Goal: Transaction & Acquisition: Purchase product/service

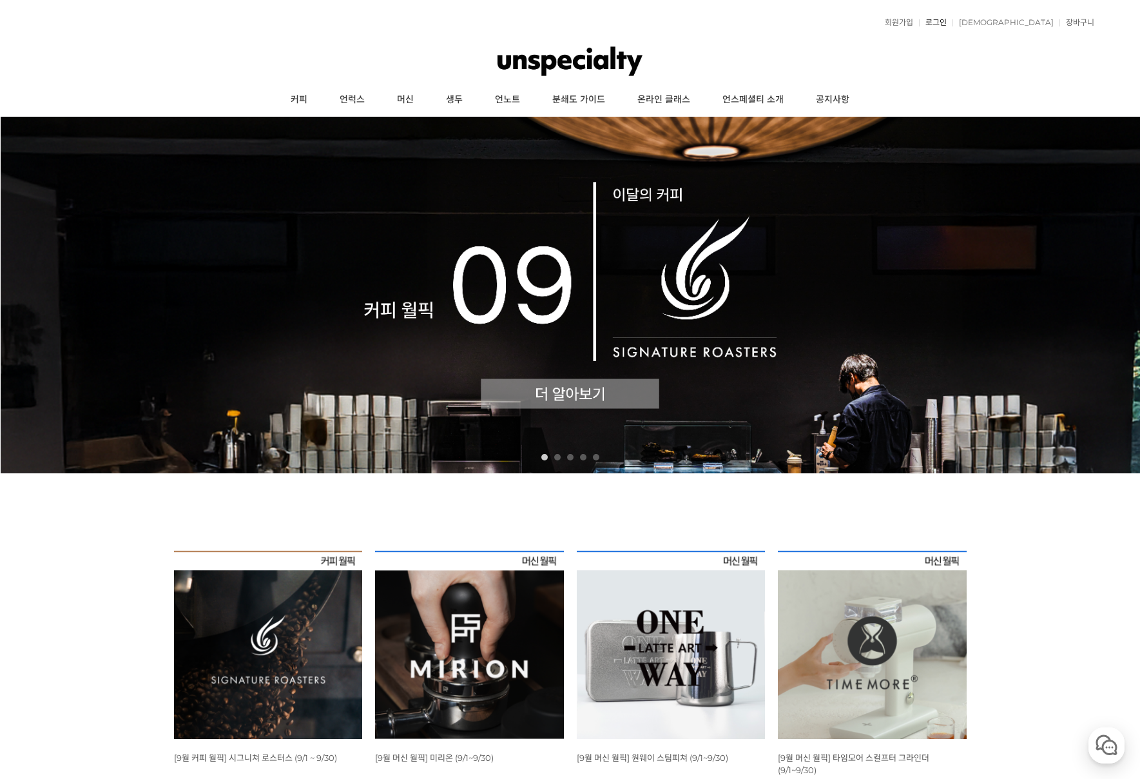
click at [947, 25] on link "로그인" at bounding box center [933, 23] width 28 height 8
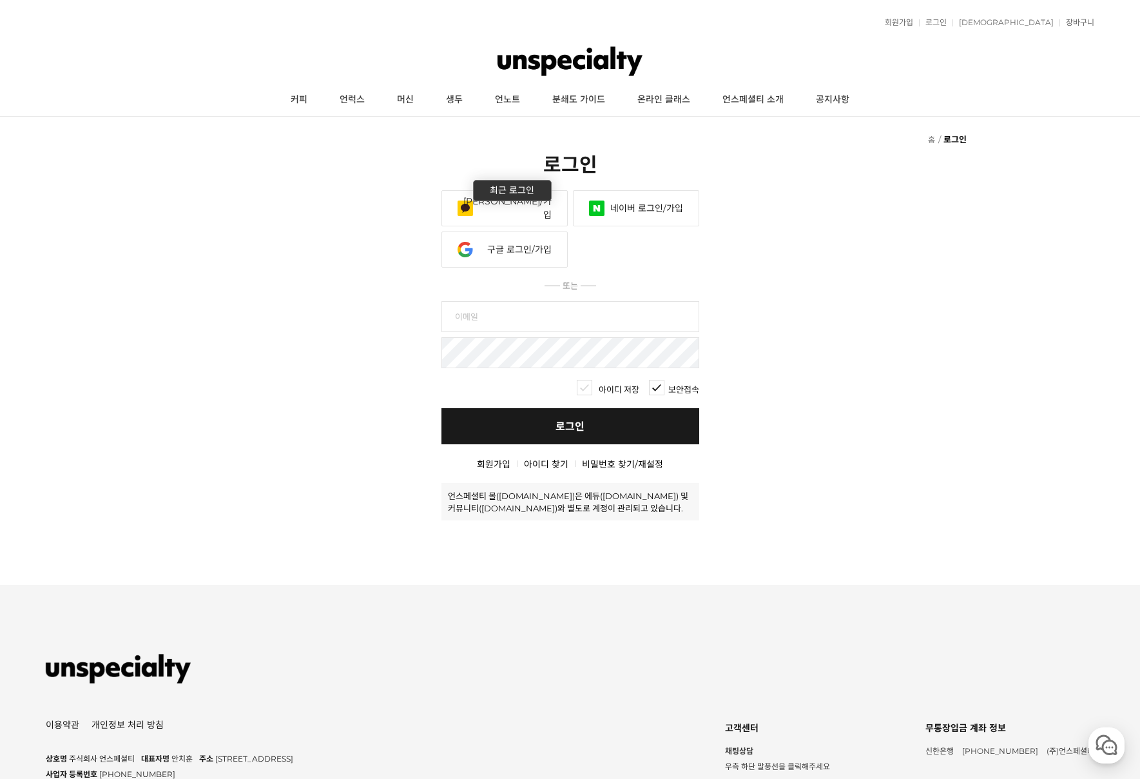
click at [490, 218] on link "카카오 로그인/가입" at bounding box center [504, 208] width 126 height 36
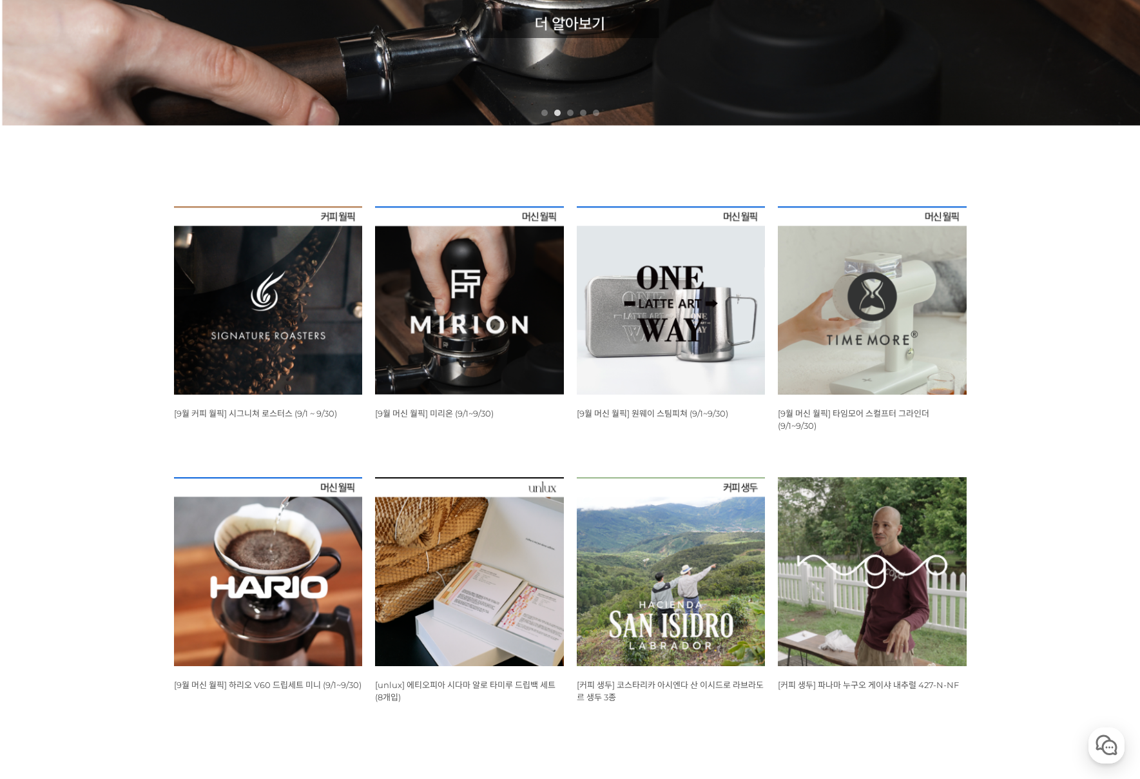
scroll to position [387, 0]
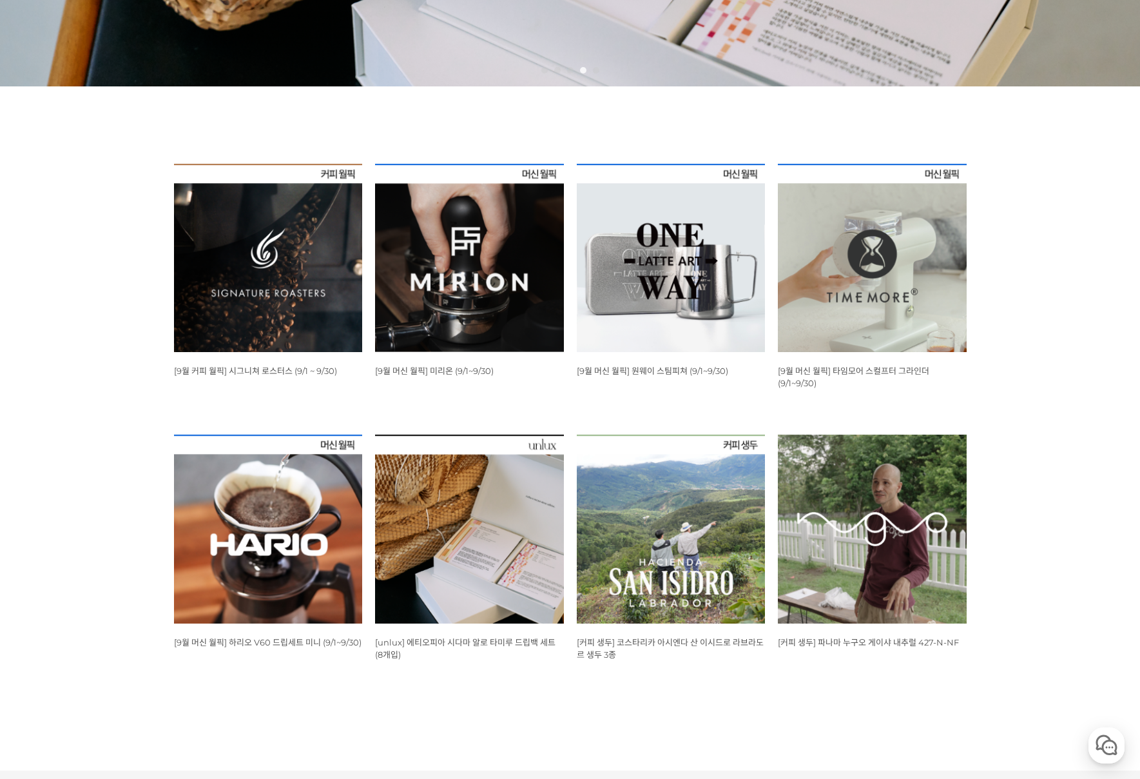
click at [257, 278] on img at bounding box center [268, 258] width 189 height 189
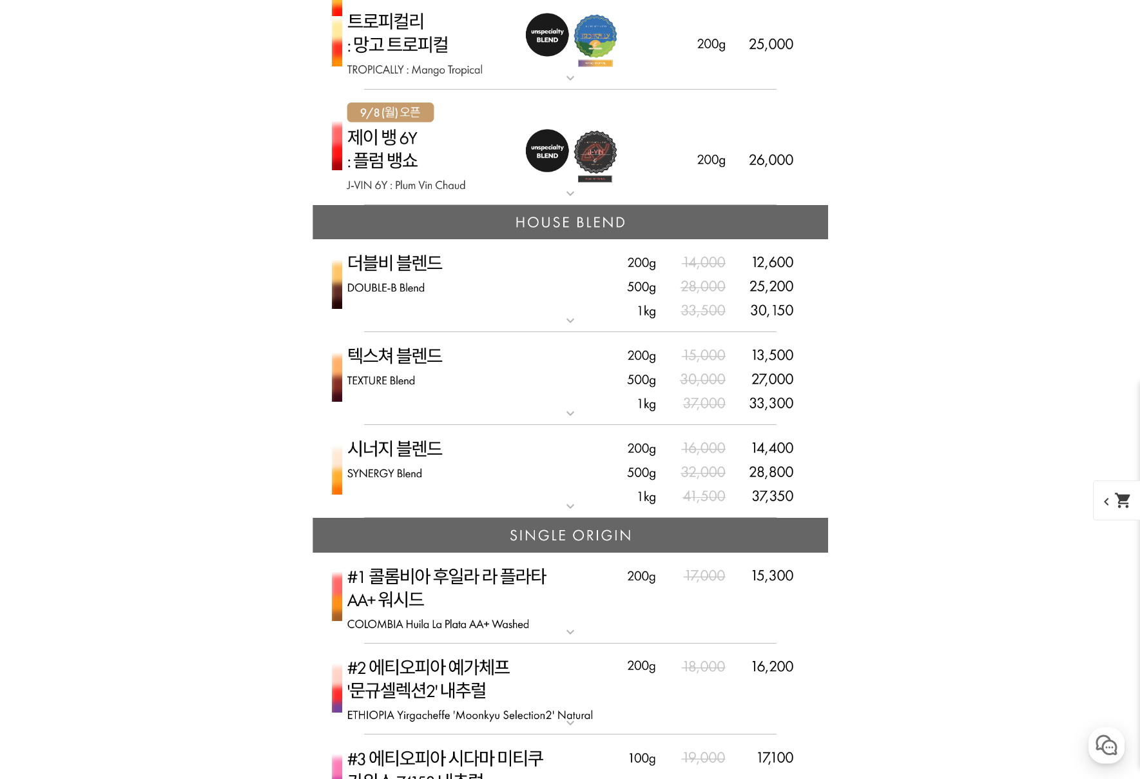
scroll to position [3223, 0]
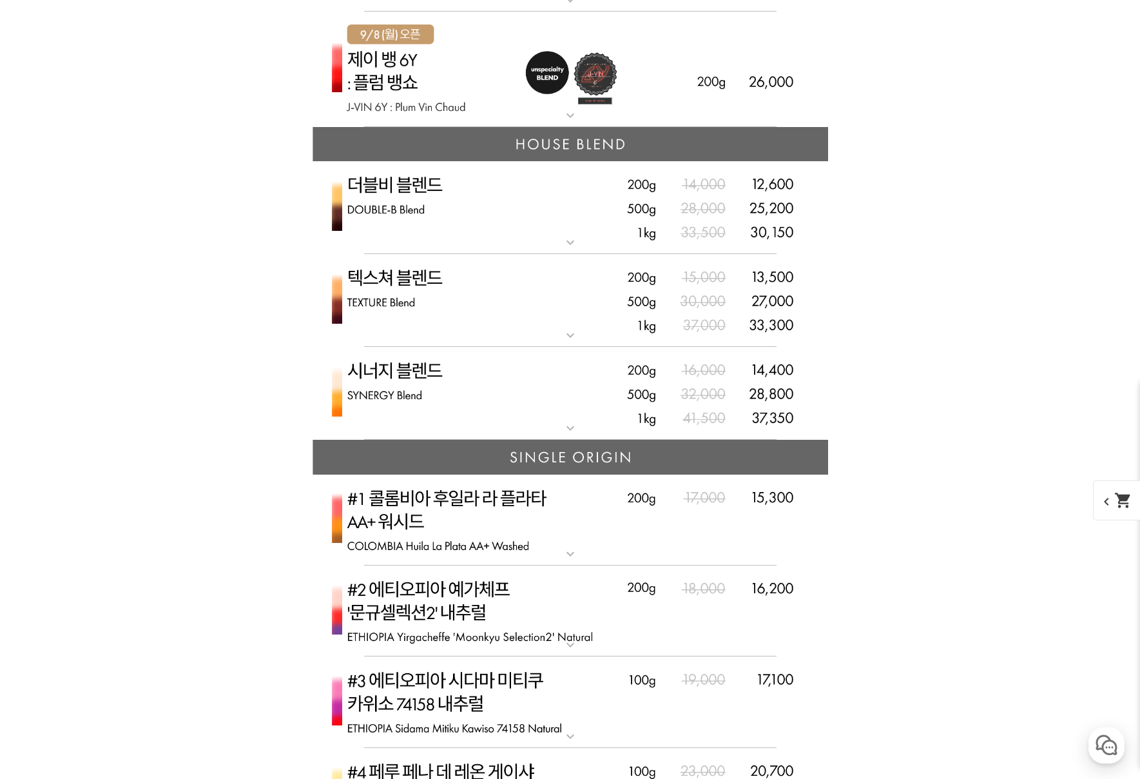
click at [420, 440] on img at bounding box center [571, 393] width 516 height 93
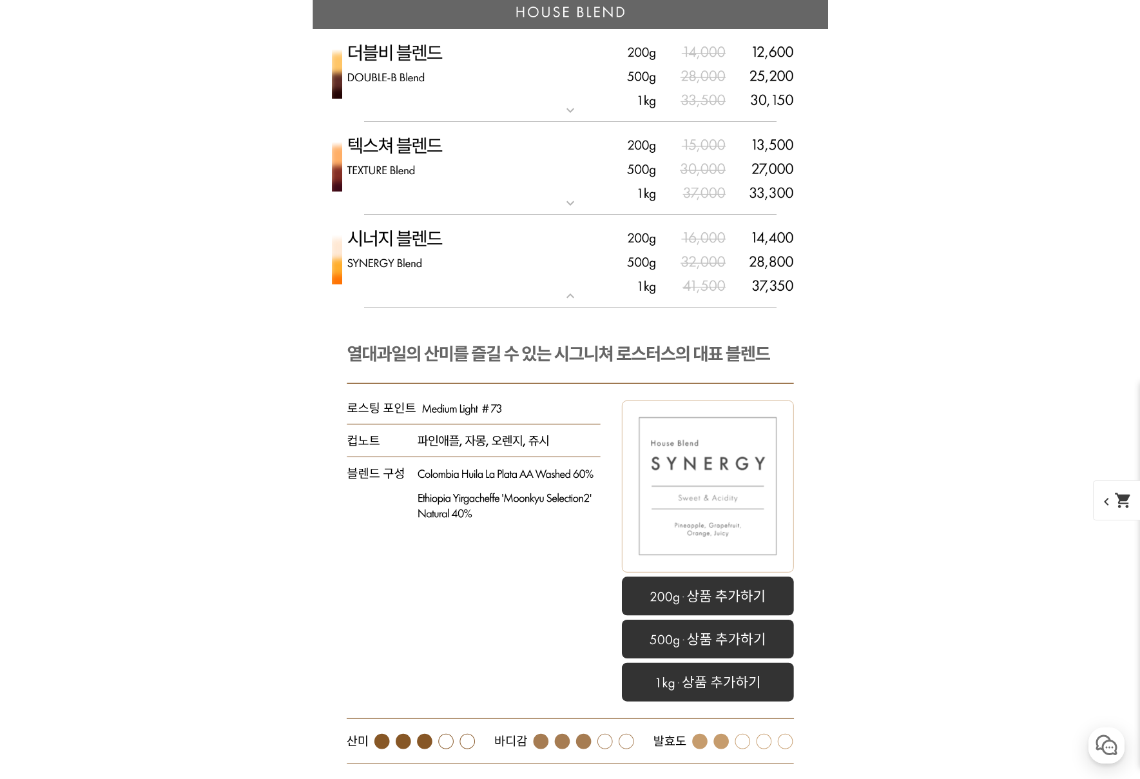
scroll to position [3416, 0]
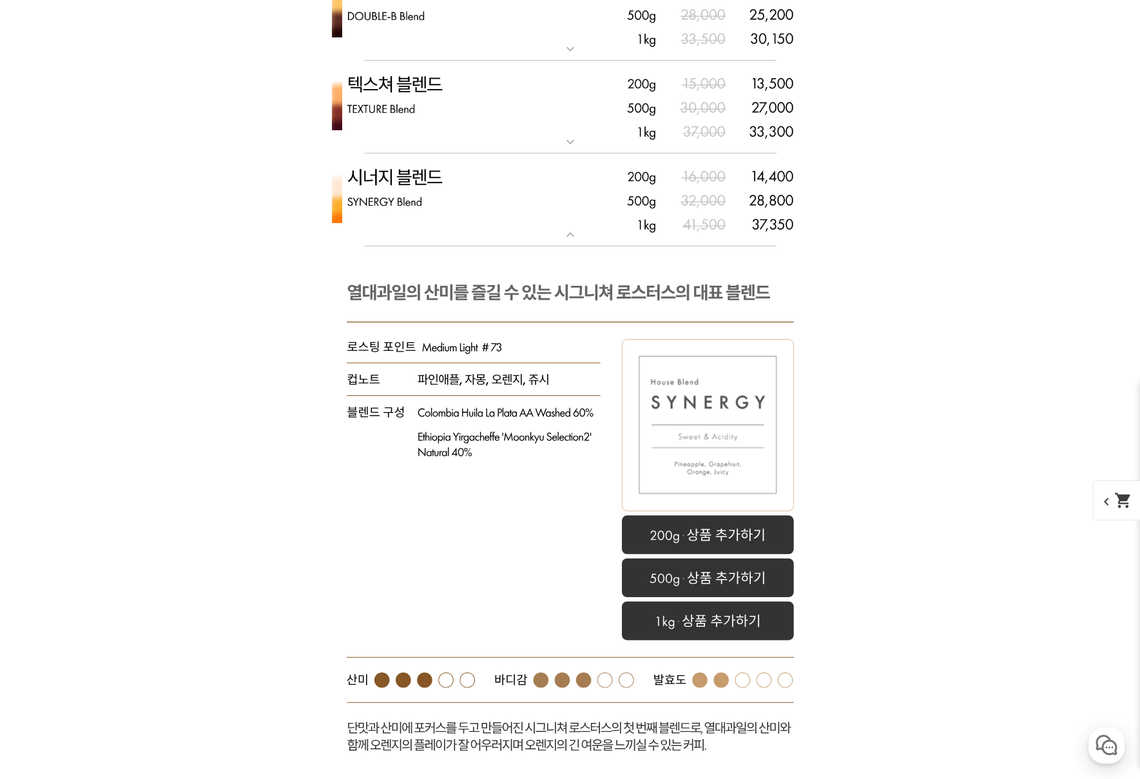
click at [393, 154] on img at bounding box center [571, 107] width 516 height 93
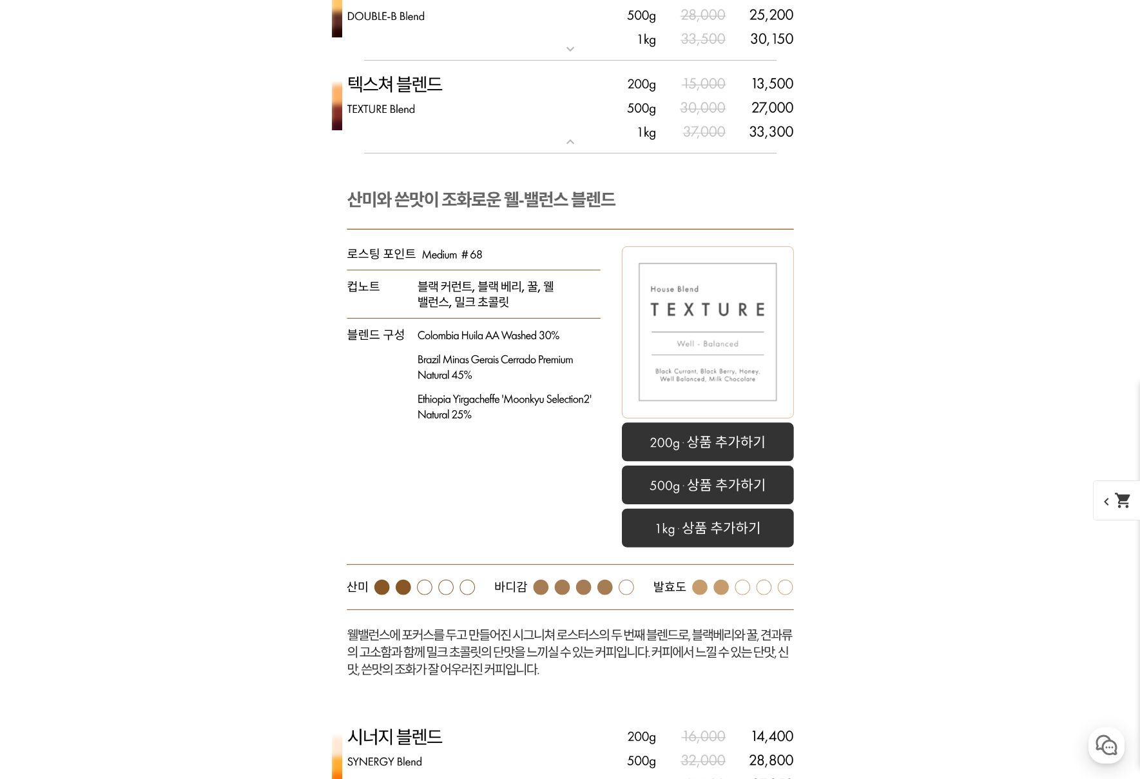
click at [413, 154] on img at bounding box center [571, 107] width 516 height 93
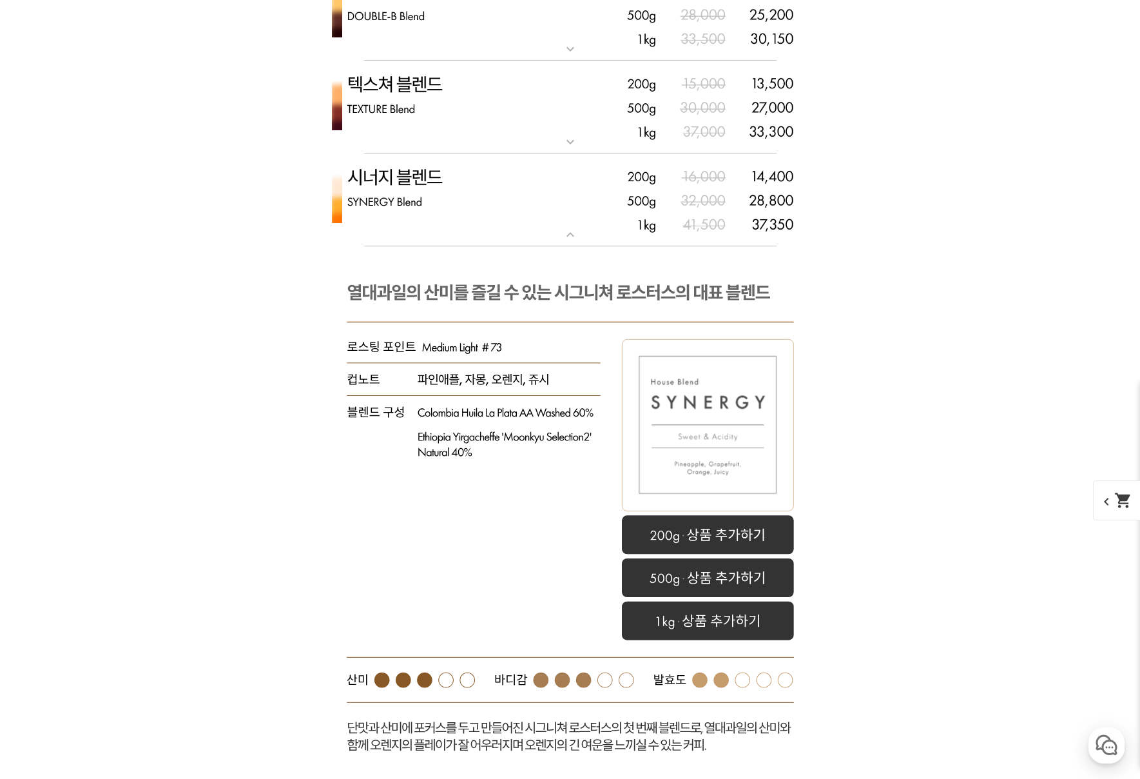
click at [404, 154] on img at bounding box center [571, 107] width 516 height 93
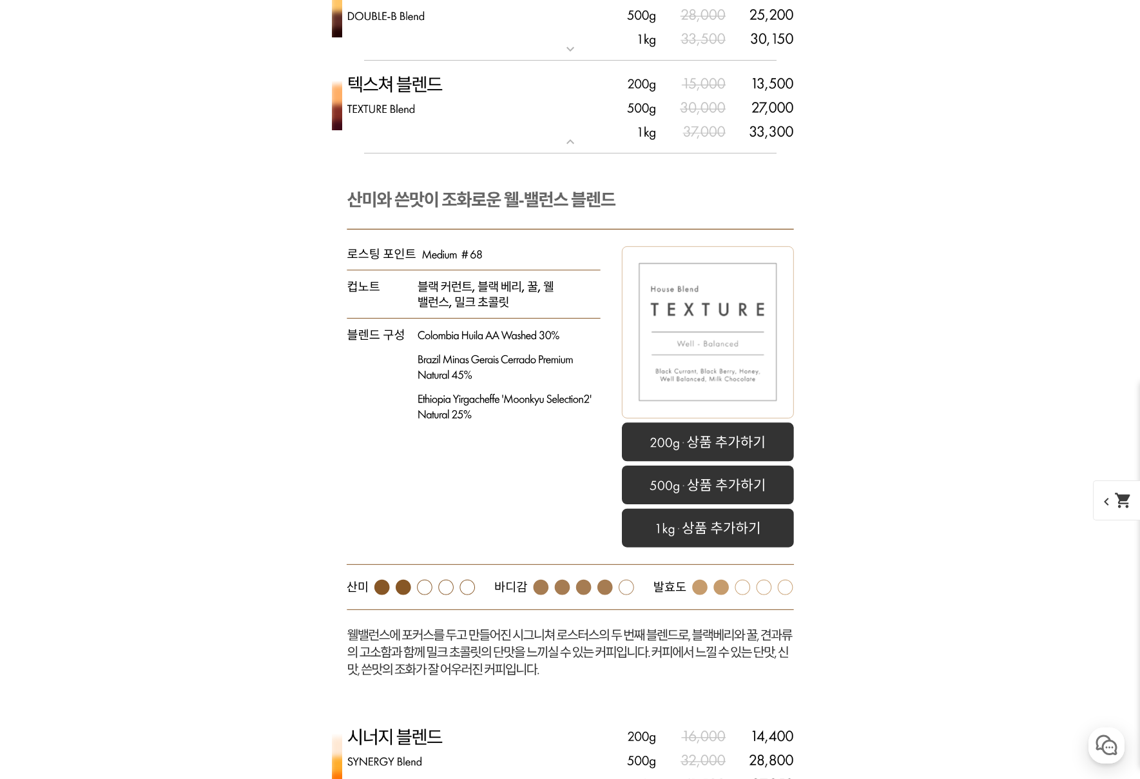
click at [440, 154] on img at bounding box center [571, 107] width 516 height 93
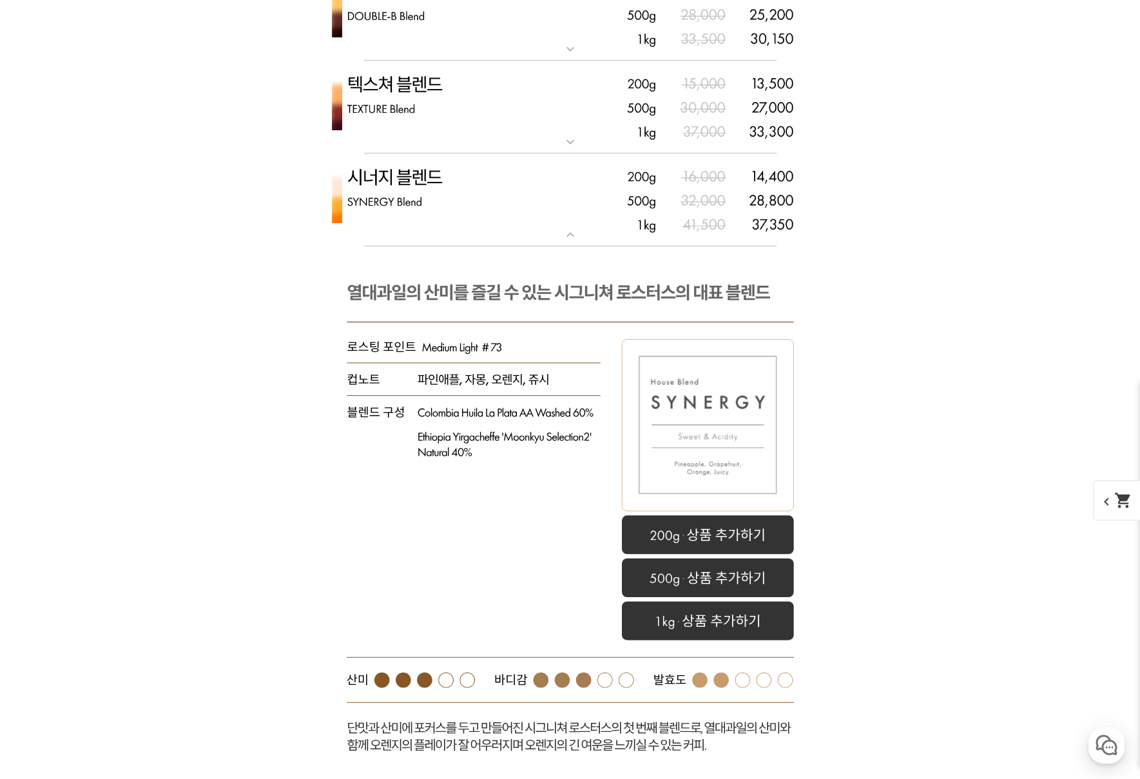
click at [440, 154] on img at bounding box center [571, 107] width 516 height 93
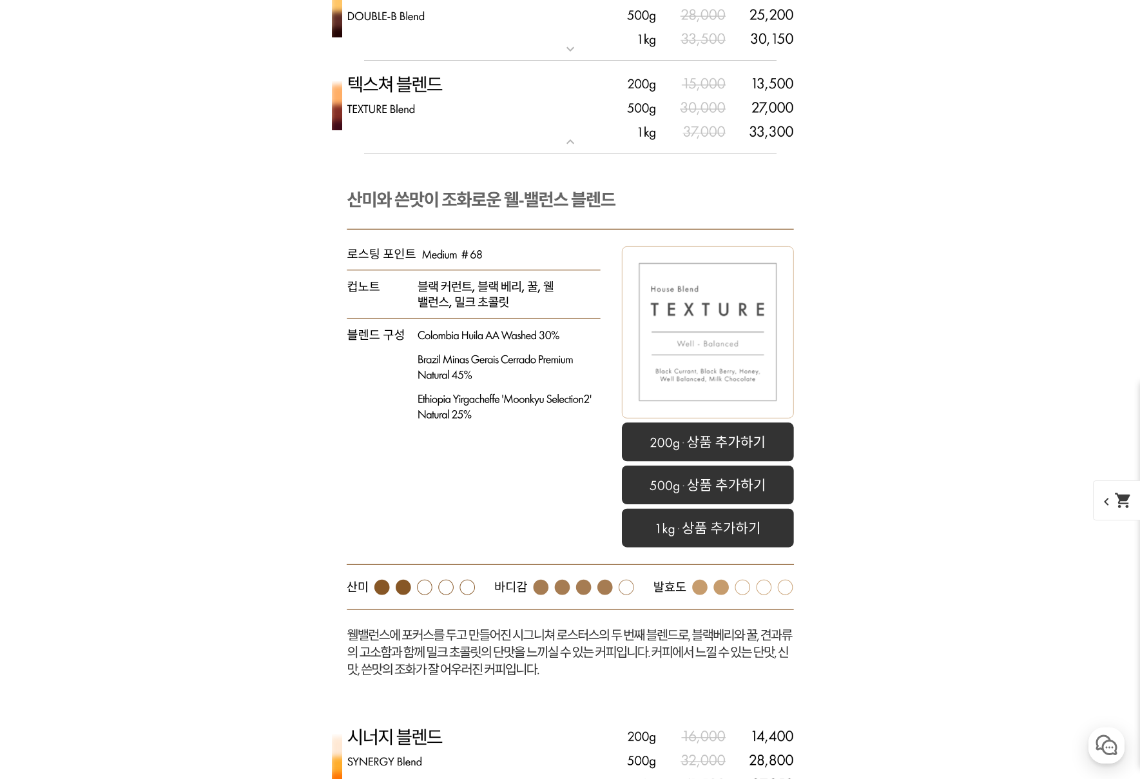
click at [398, 154] on img at bounding box center [571, 107] width 516 height 93
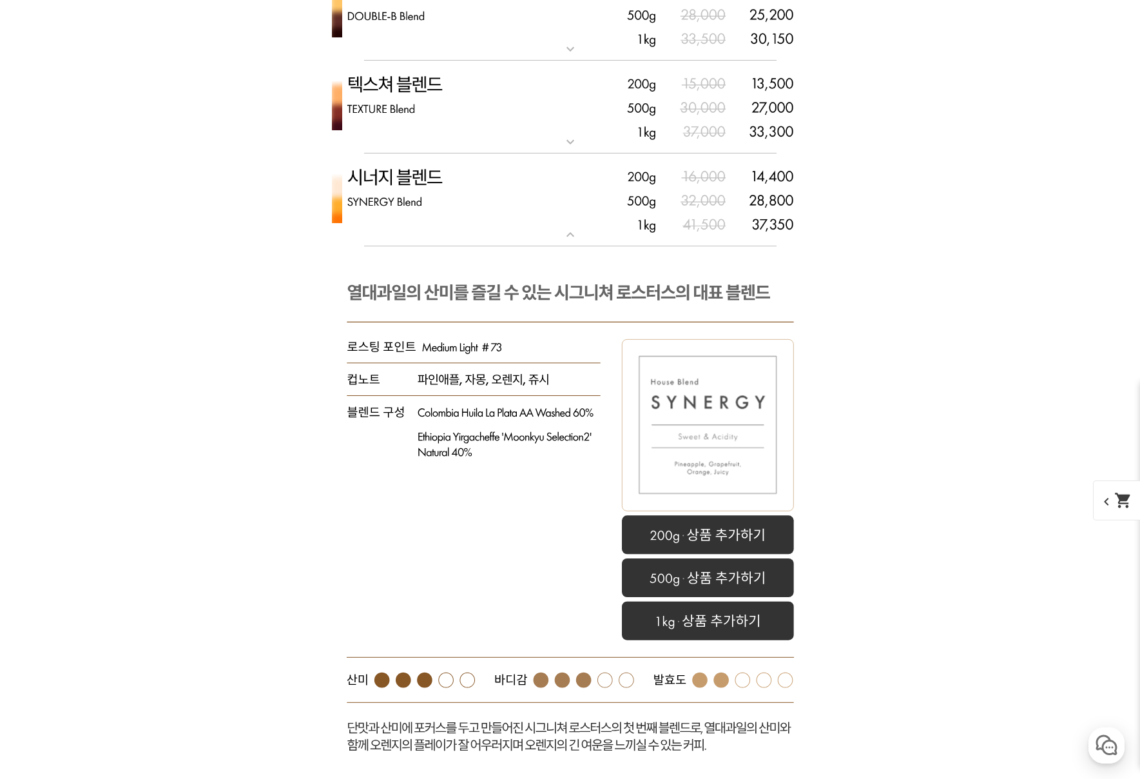
click at [401, 247] on img at bounding box center [571, 199] width 516 height 93
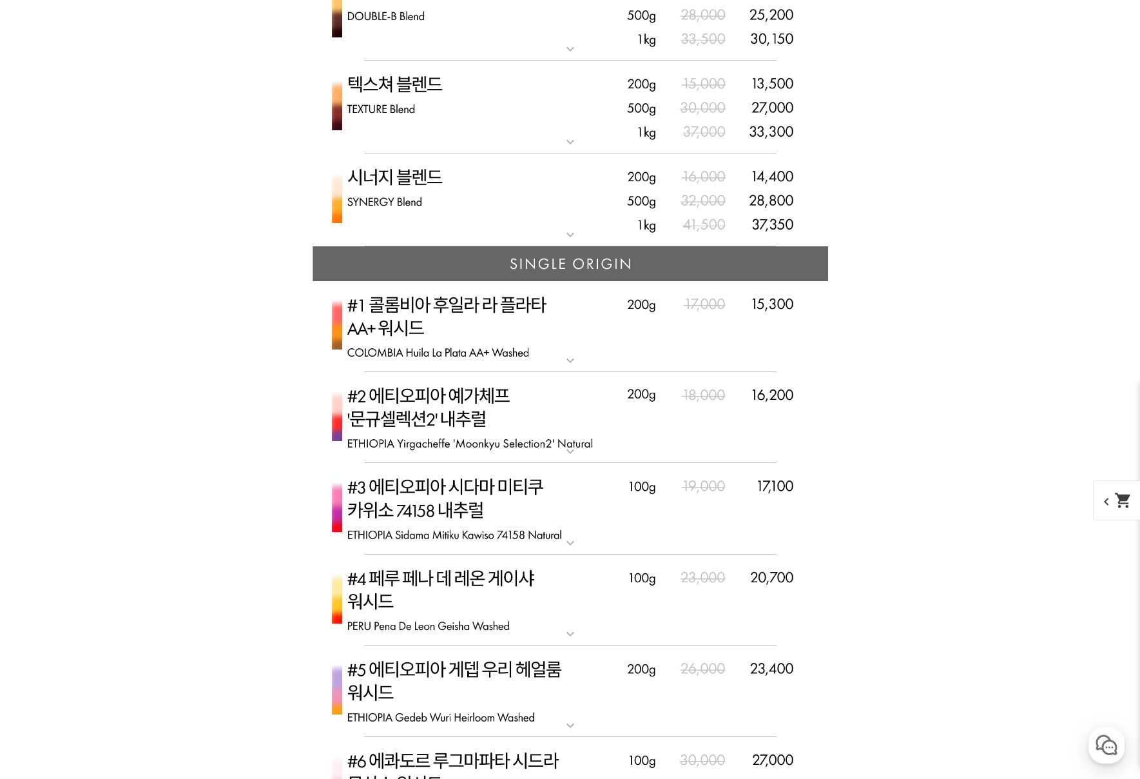
click at [384, 247] on img at bounding box center [571, 199] width 516 height 93
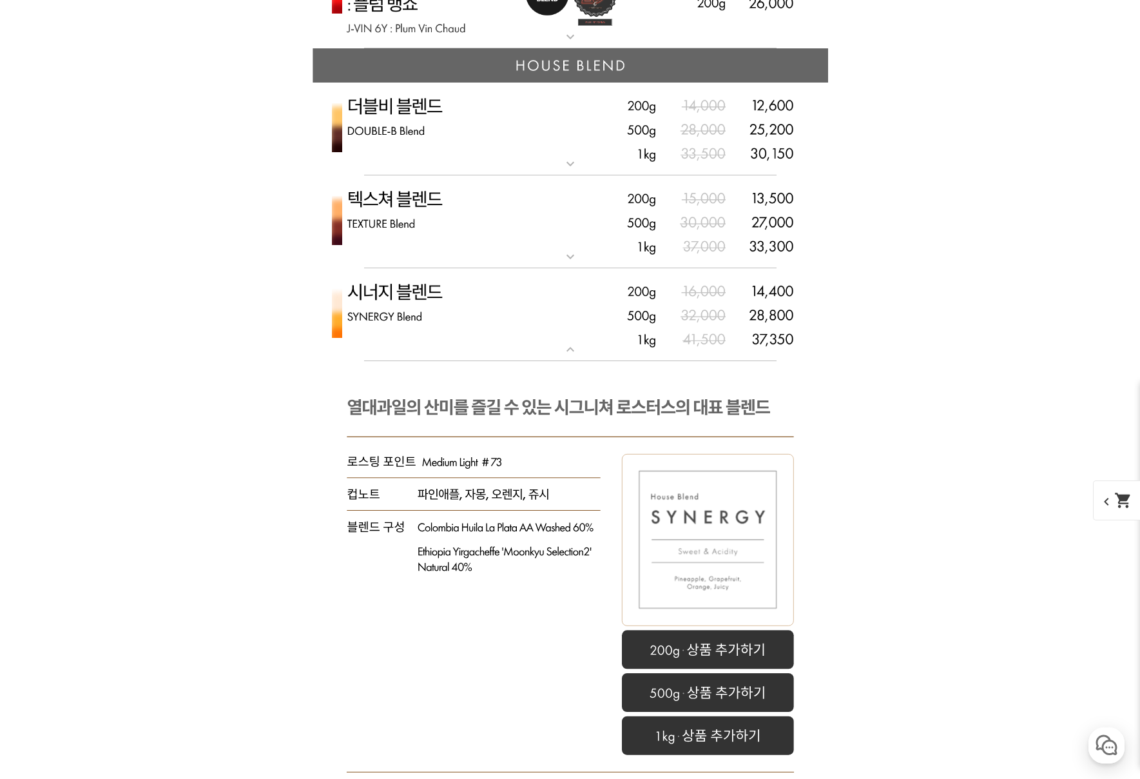
scroll to position [3287, 0]
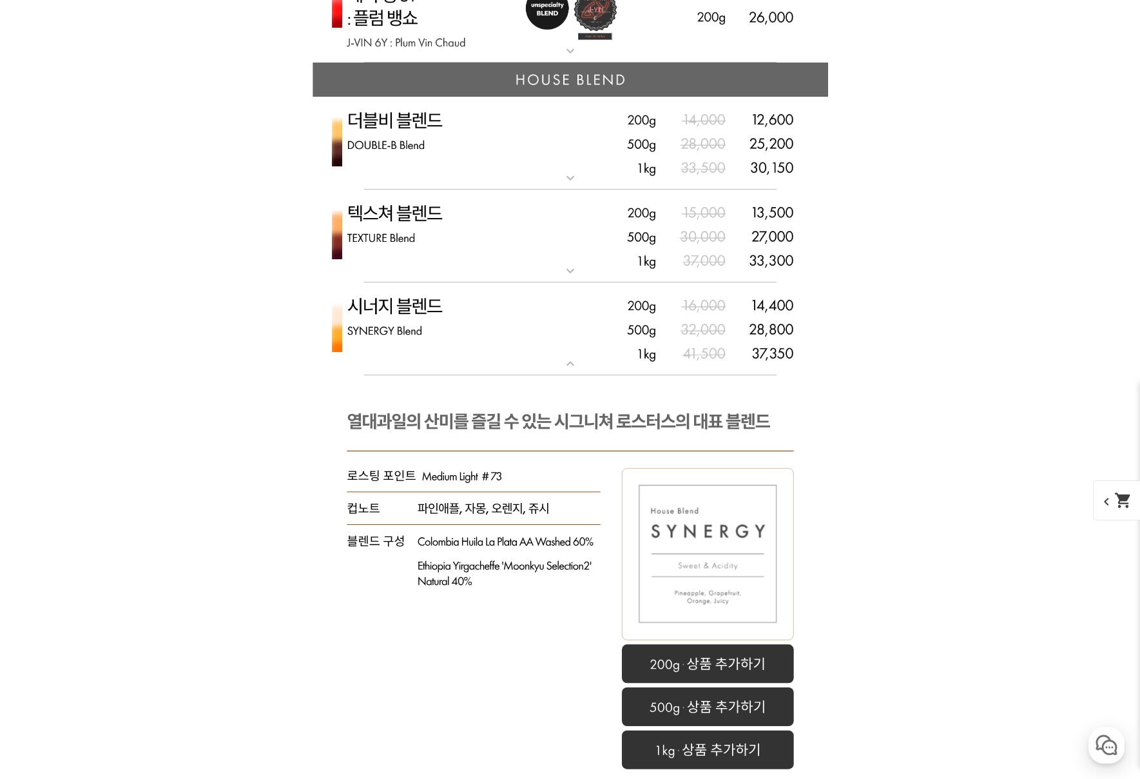
click at [387, 190] on img at bounding box center [571, 143] width 516 height 93
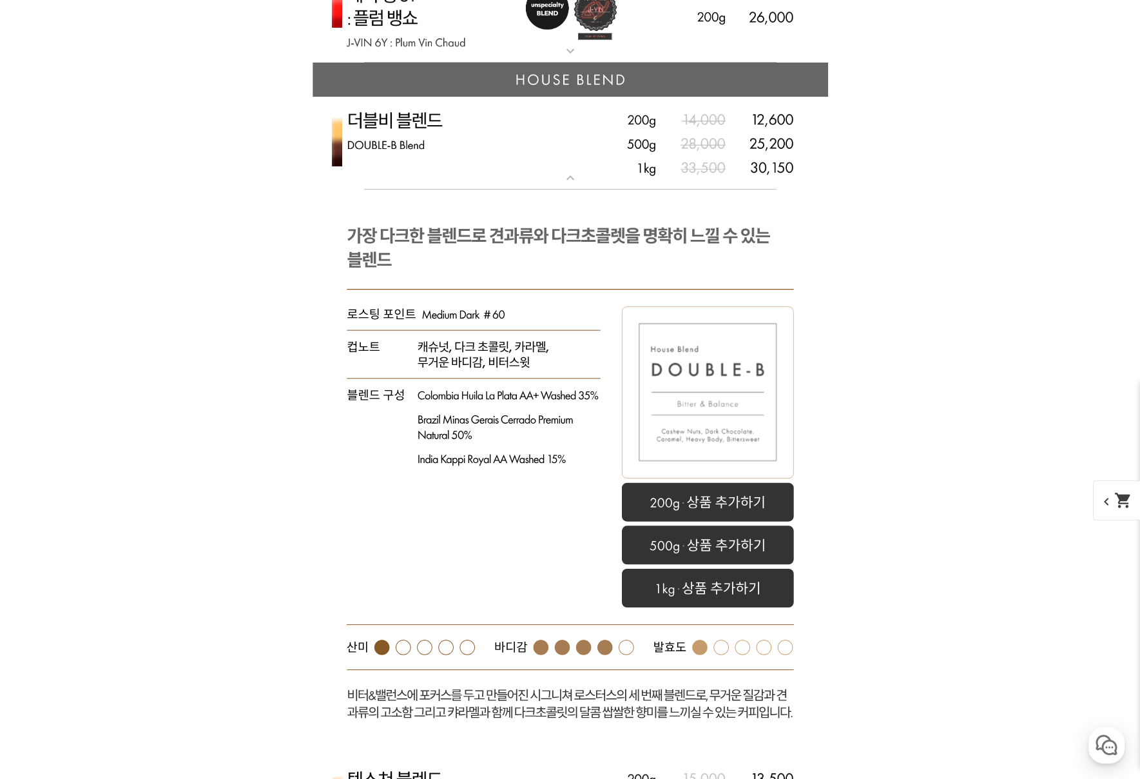
click at [387, 190] on img at bounding box center [571, 143] width 516 height 93
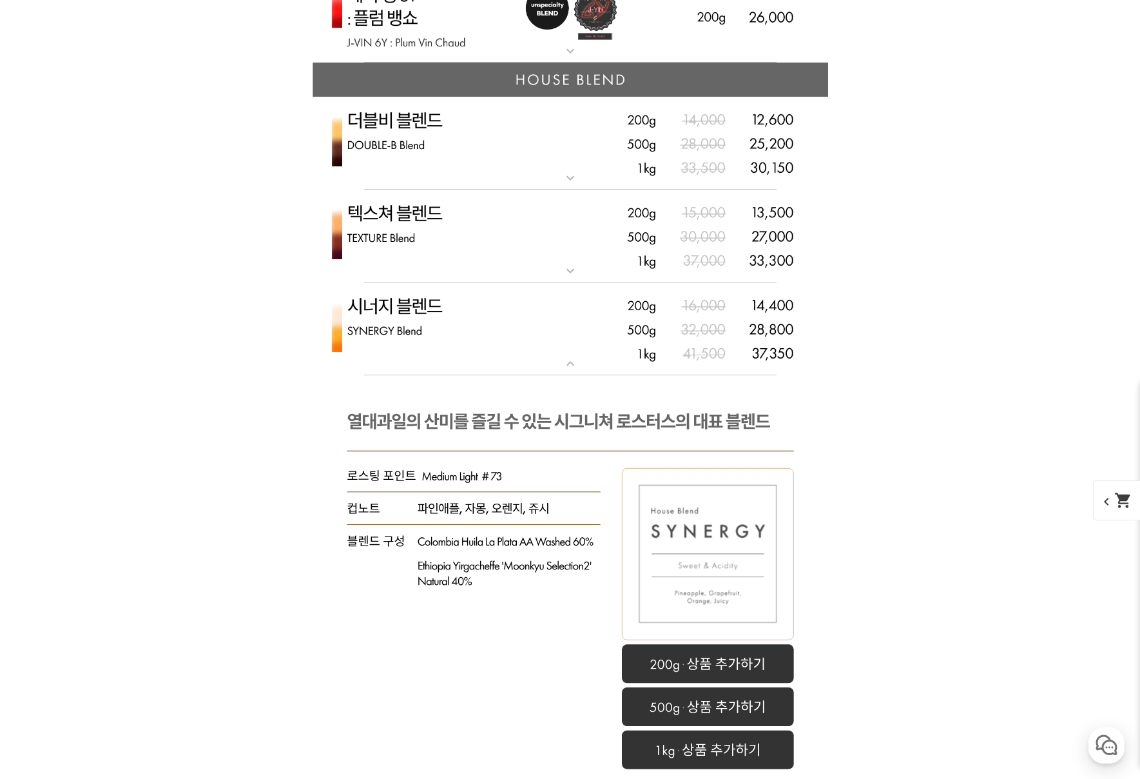
click at [394, 283] on img at bounding box center [571, 235] width 516 height 93
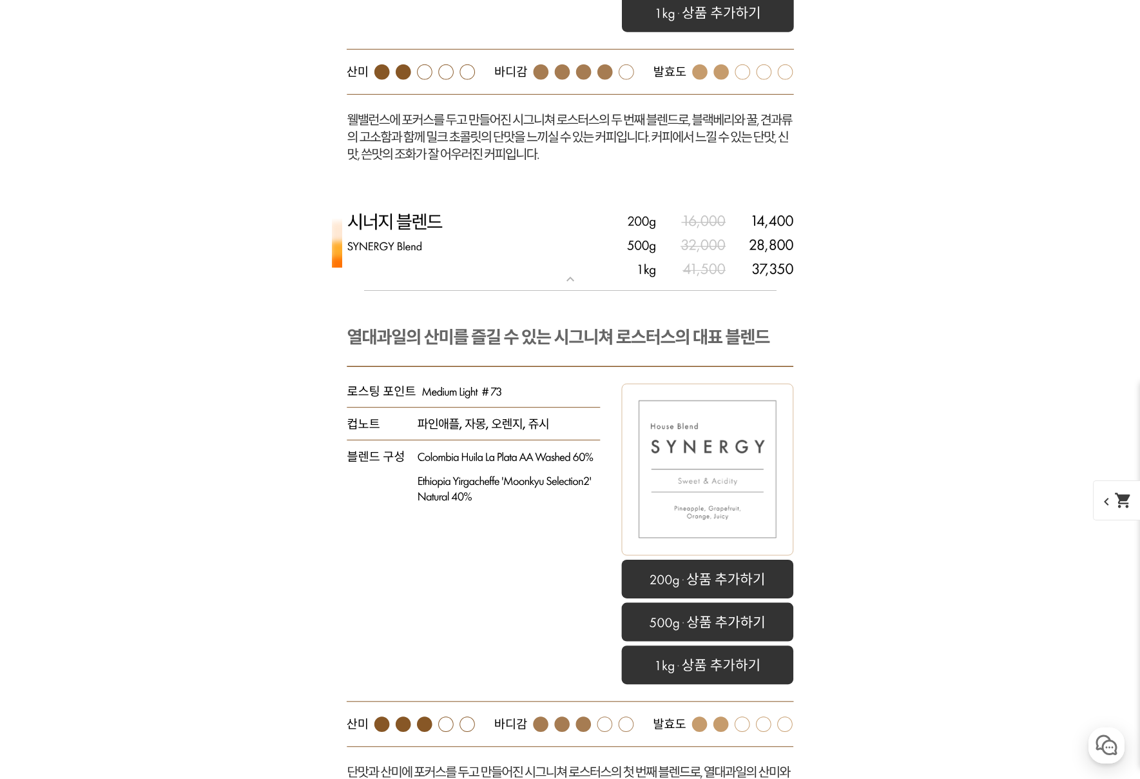
scroll to position [3932, 0]
click at [421, 291] on img at bounding box center [571, 243] width 516 height 93
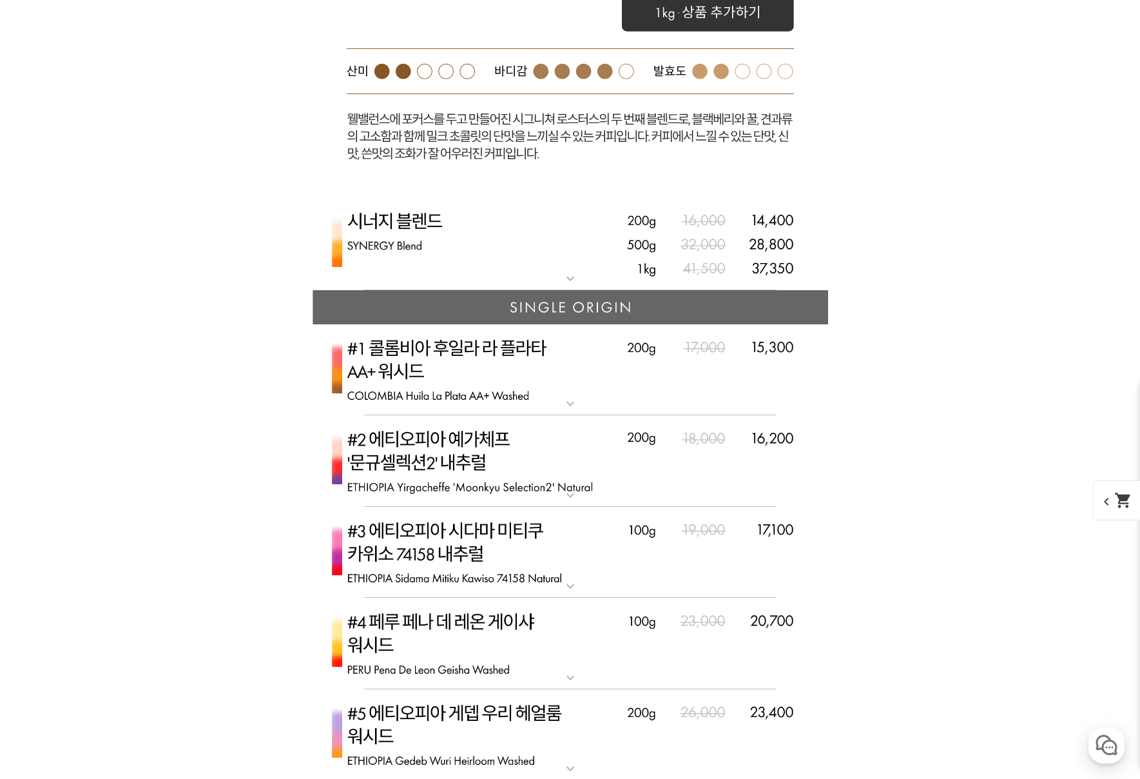
click at [405, 291] on img at bounding box center [571, 243] width 516 height 93
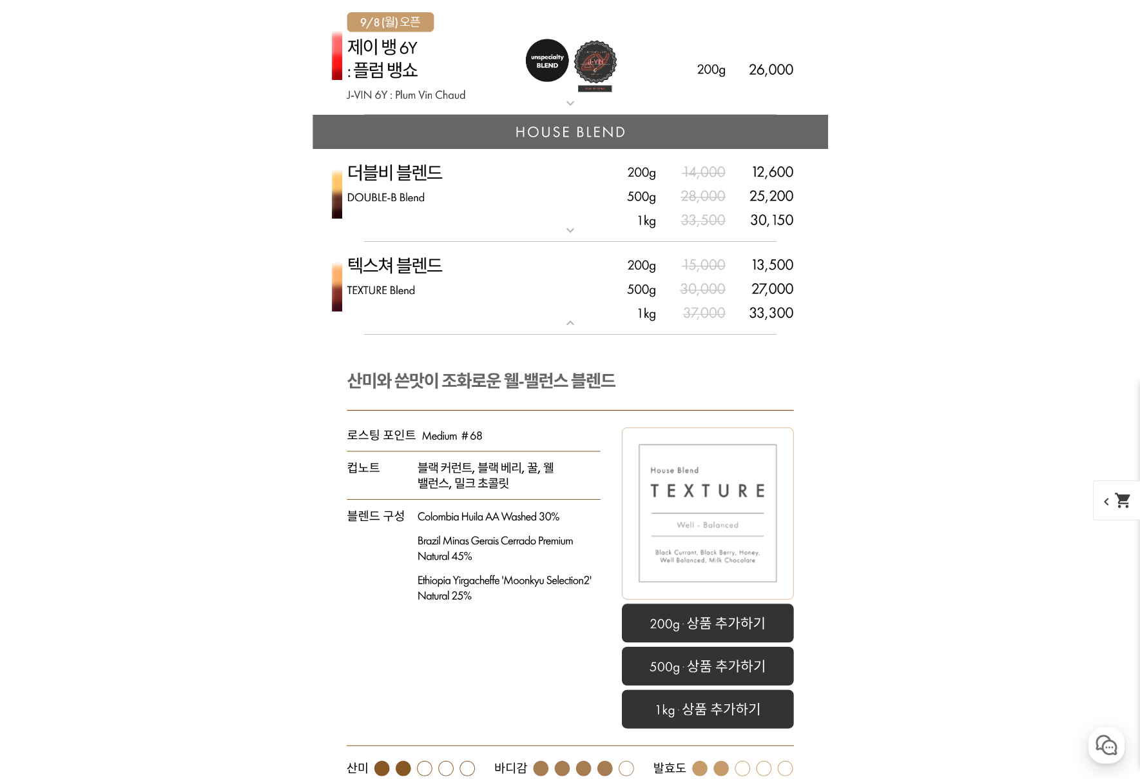
scroll to position [3158, 0]
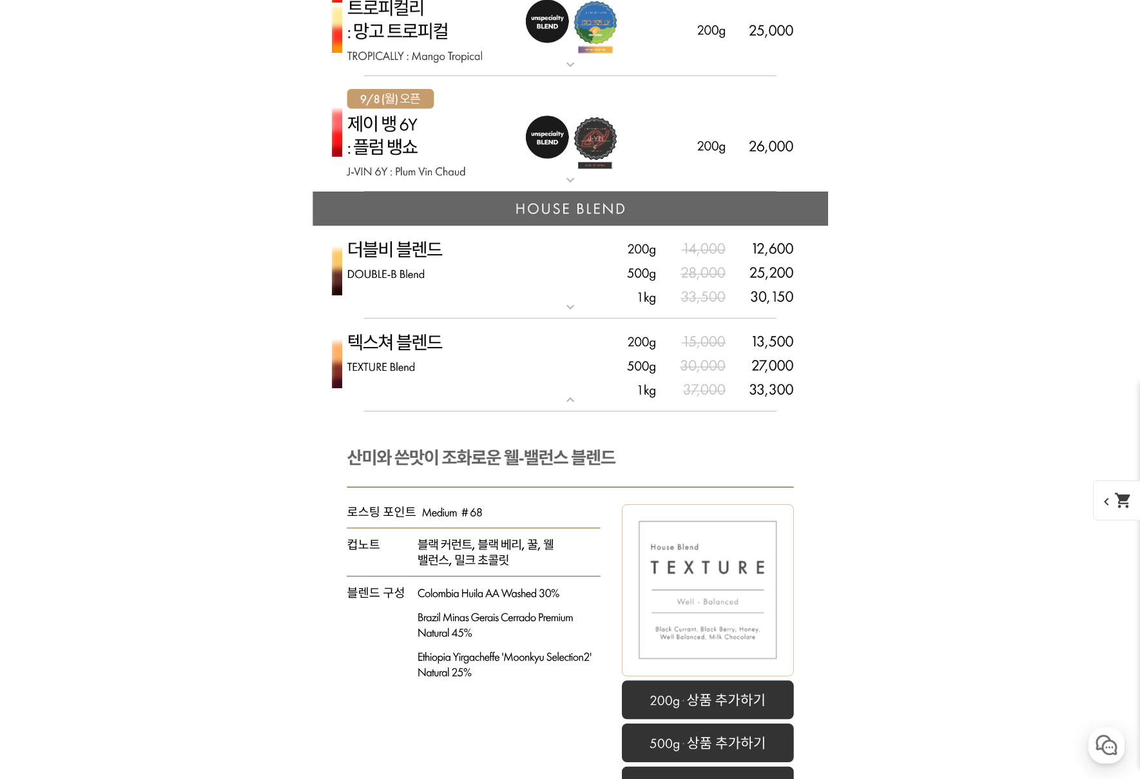
click at [412, 319] on img at bounding box center [571, 272] width 516 height 93
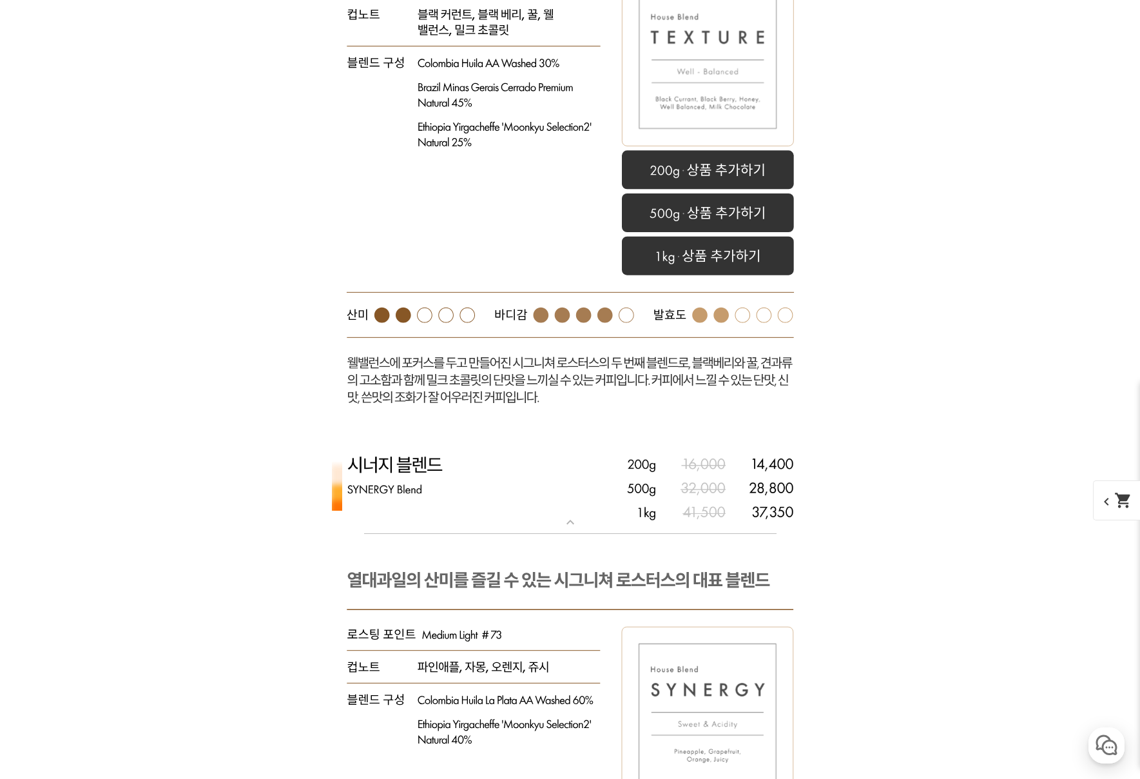
scroll to position [0, 0]
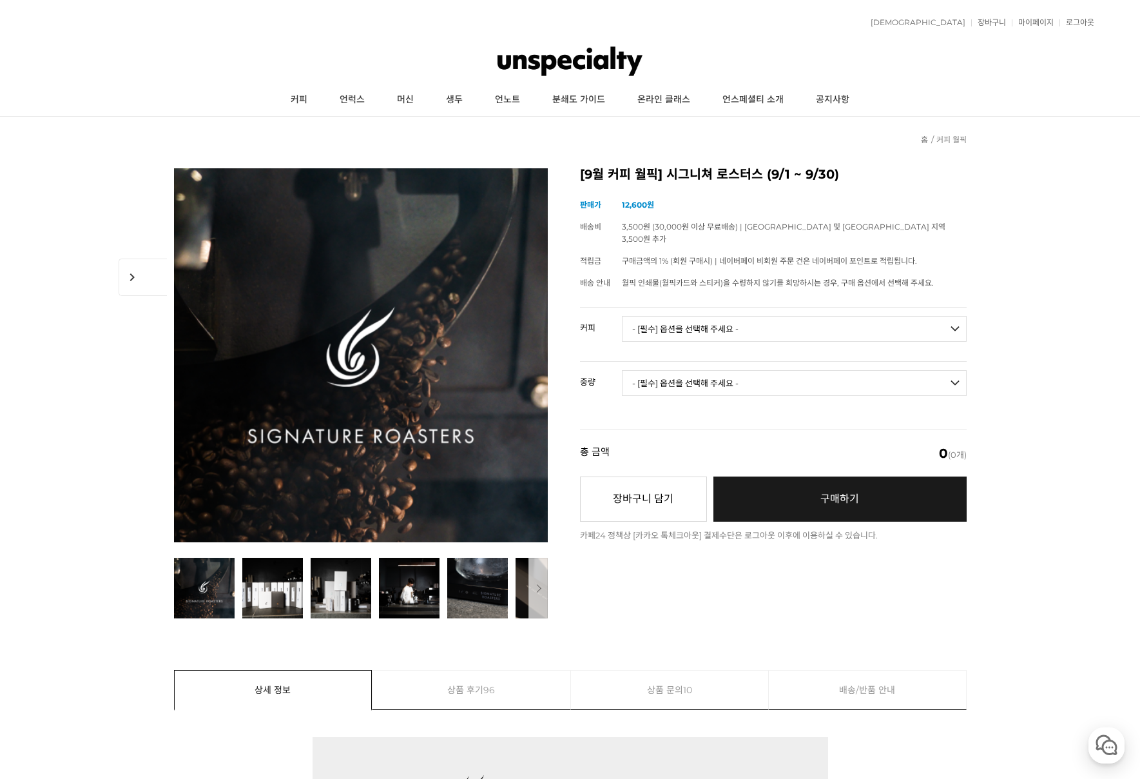
drag, startPoint x: 662, startPoint y: 319, endPoint x: 656, endPoint y: 327, distance: 9.7
click at [662, 319] on select "- [필수] 옵션을 선택해 주세요 - ------------------- 언스페셜티 분쇄도 가이드 종이(주문 1건당 최대 1개 제공) 월픽 인…" at bounding box center [794, 329] width 345 height 26
select select "텍스쳐 블렌드"
click at [622, 316] on select "- [필수] 옵션을 선택해 주세요 - ------------------- 언스페셜티 분쇄도 가이드 종이(주문 1건당 최대 1개 제공) 월픽 인…" at bounding box center [794, 329] width 345 height 26
click at [739, 381] on select "- [필수] 옵션을 선택해 주세요 - ------------------- 200g 500g 1kg" at bounding box center [794, 383] width 345 height 26
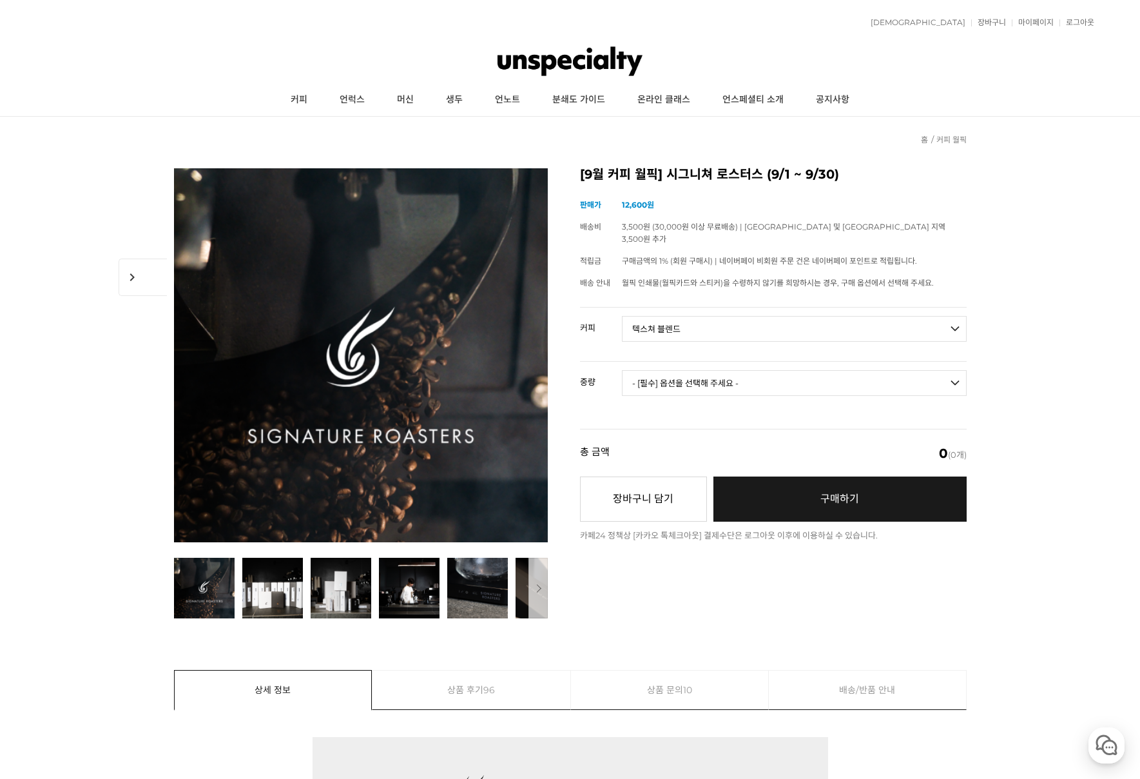
select select "500g"
click at [622, 370] on select "- [필수] 옵션을 선택해 주세요 - ------------------- 200g 500g 1kg" at bounding box center [794, 383] width 345 height 26
select select "*"
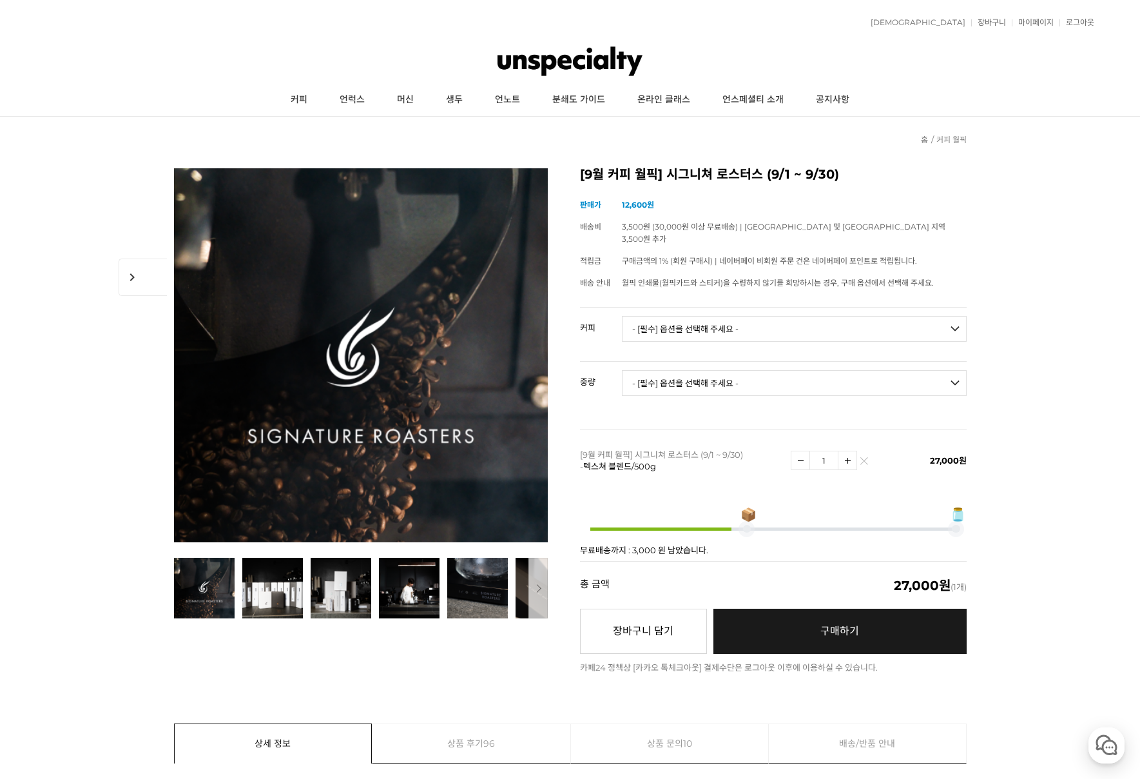
click at [875, 618] on link "구매하기 예약주문 REGULAR DELIVERY" at bounding box center [839, 630] width 253 height 45
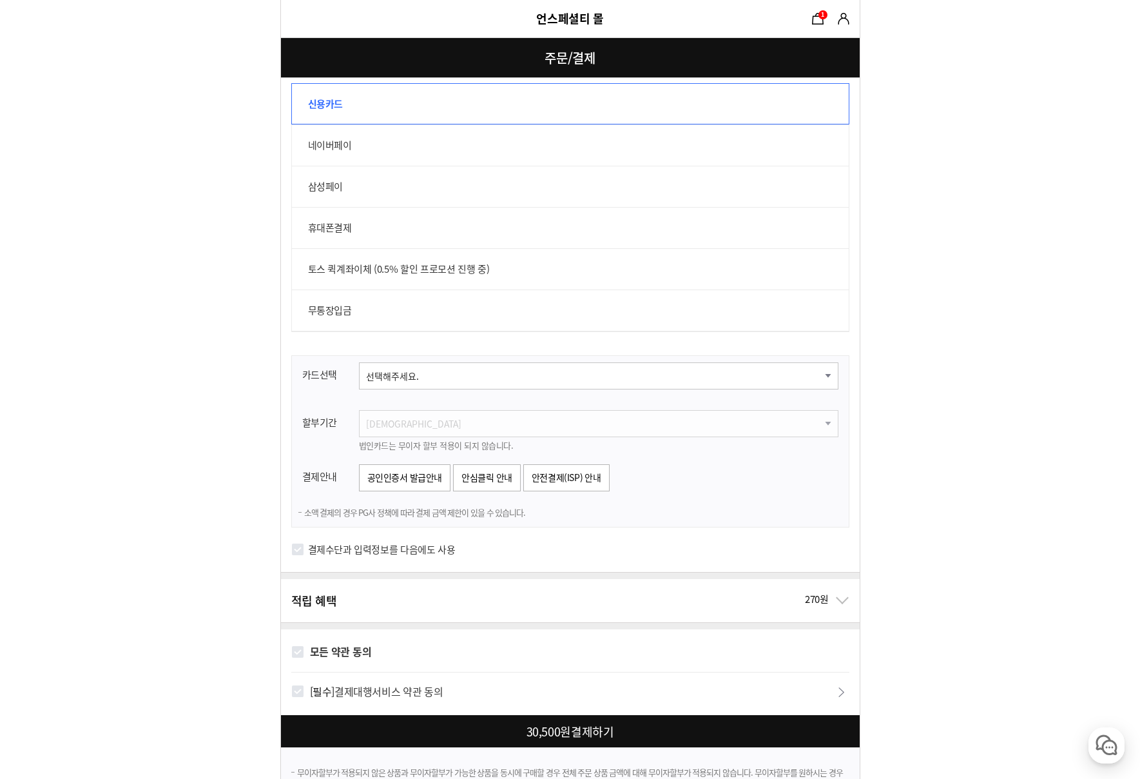
scroll to position [838, 0]
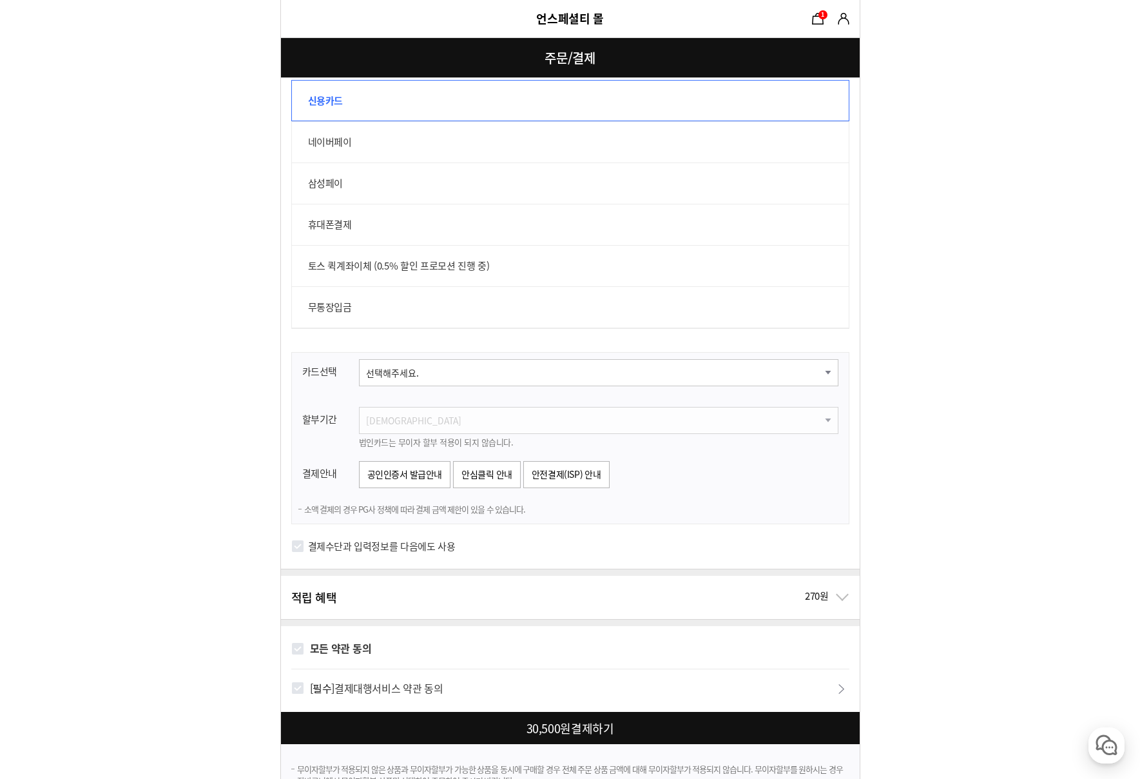
click at [382, 376] on select "선택해주세요. 신한카드 비씨카드 우리카드 KB국민카드 롯데카드 현대카드 삼성카드 NH카드 하나카드 씨티카드 카카오뱅크 광주카드 전북카드 수협카…" at bounding box center [599, 372] width 480 height 27
select select "card_16"
click at [359, 359] on select "선택해주세요. 신한카드 비씨카드 우리카드 KB국민카드 롯데카드 현대카드 삼성카드 NH카드 하나카드 씨티카드 카카오뱅크 광주카드 전북카드 수협카…" at bounding box center [599, 372] width 480 height 27
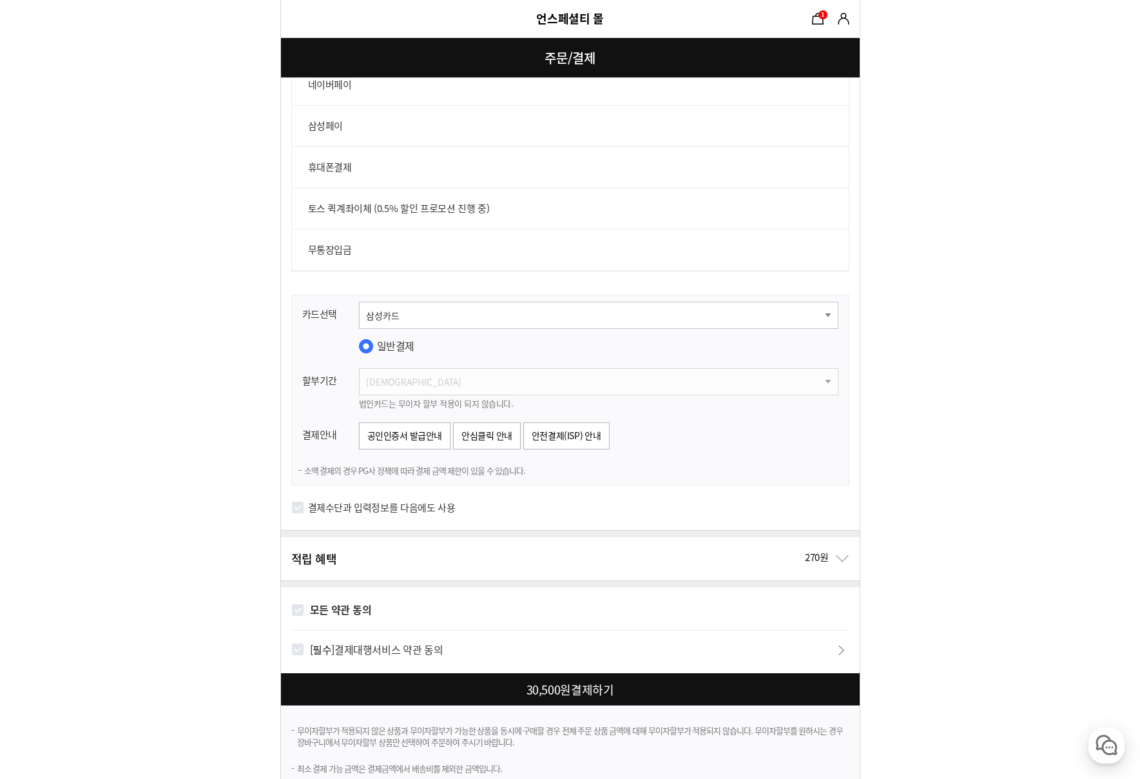
scroll to position [902, 0]
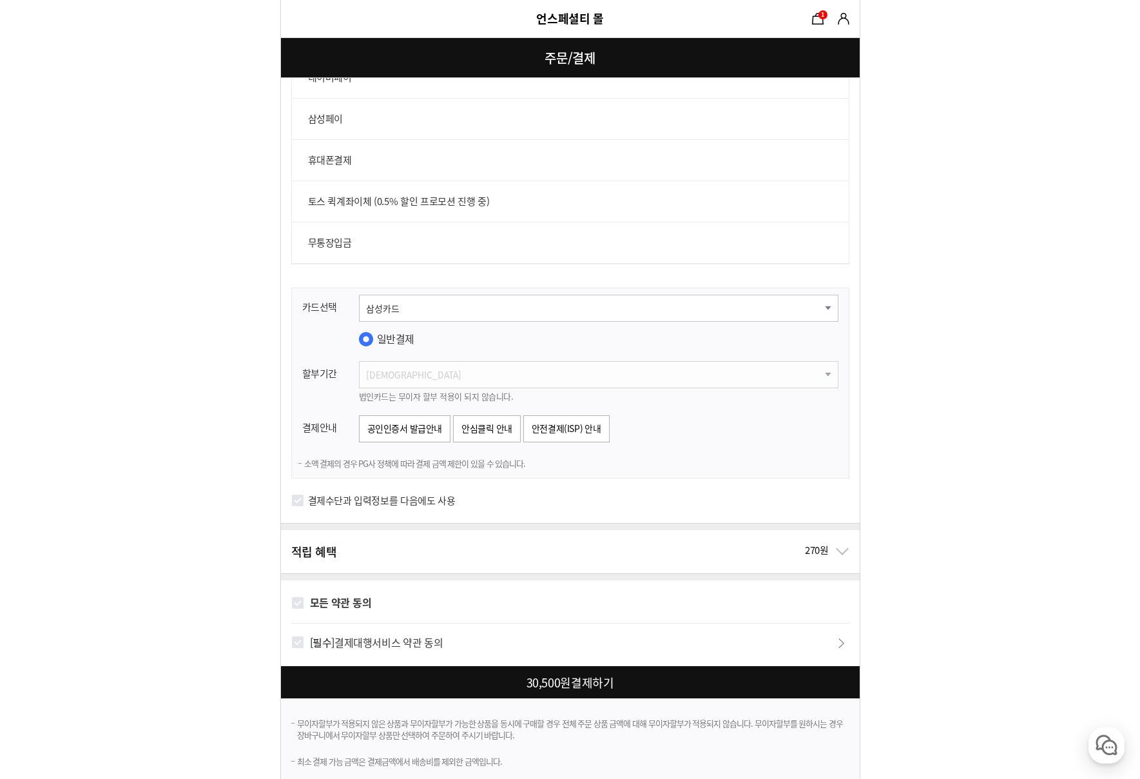
click at [302, 503] on input "결제수단과 입력정보를 다음에도 사용" at bounding box center [297, 500] width 13 height 13
checkbox input "true"
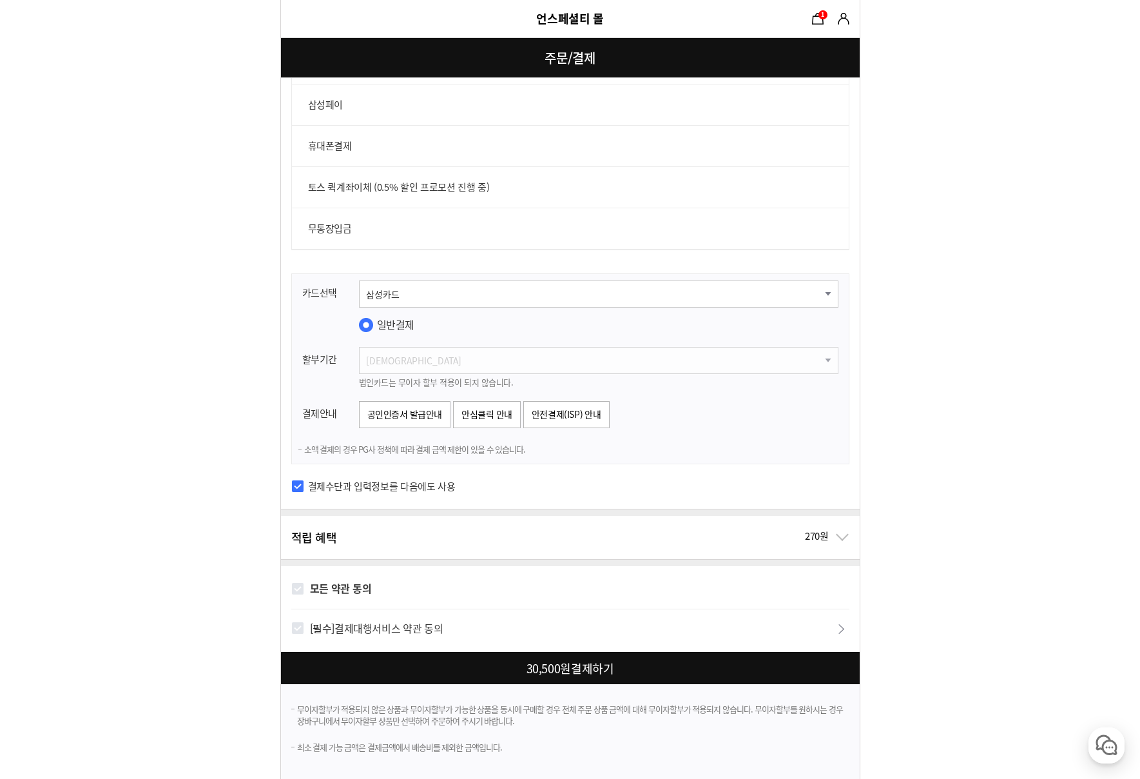
scroll to position [917, 0]
click at [295, 626] on input "[필수] 결제대행서비스 약관 동의" at bounding box center [297, 627] width 13 height 13
checkbox input "true"
click at [389, 665] on div at bounding box center [573, 667] width 584 height 32
checkbox input "true"
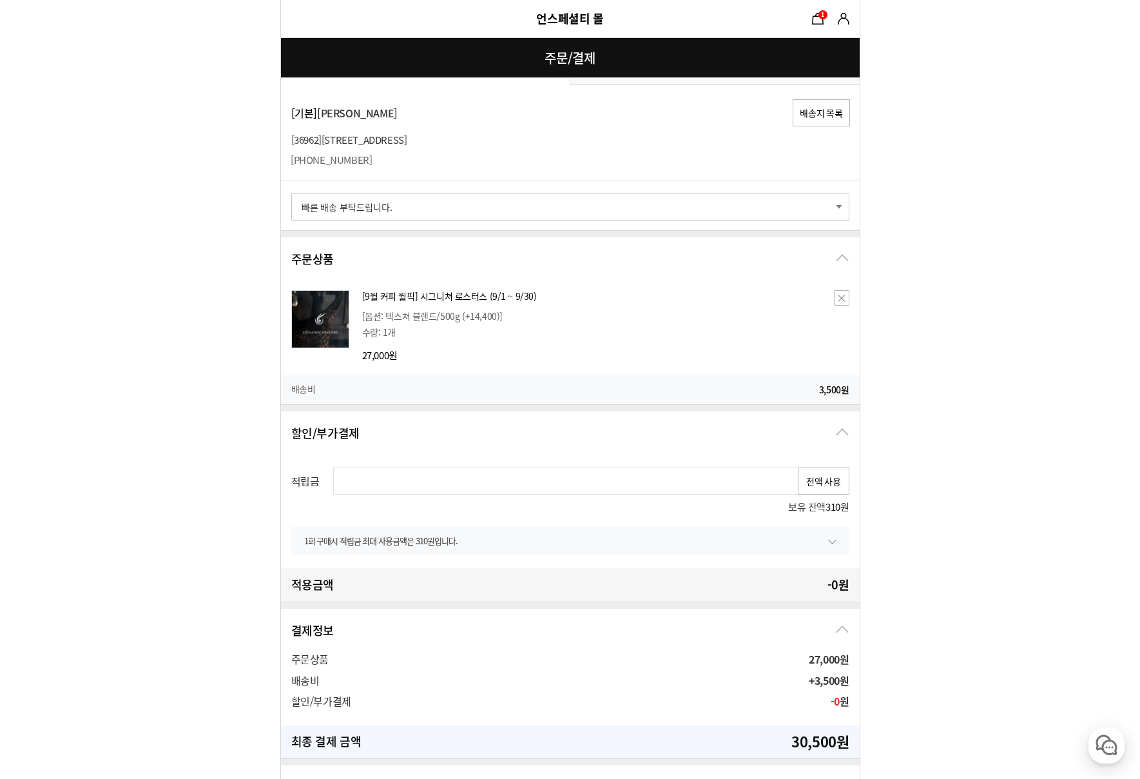
scroll to position [0, 0]
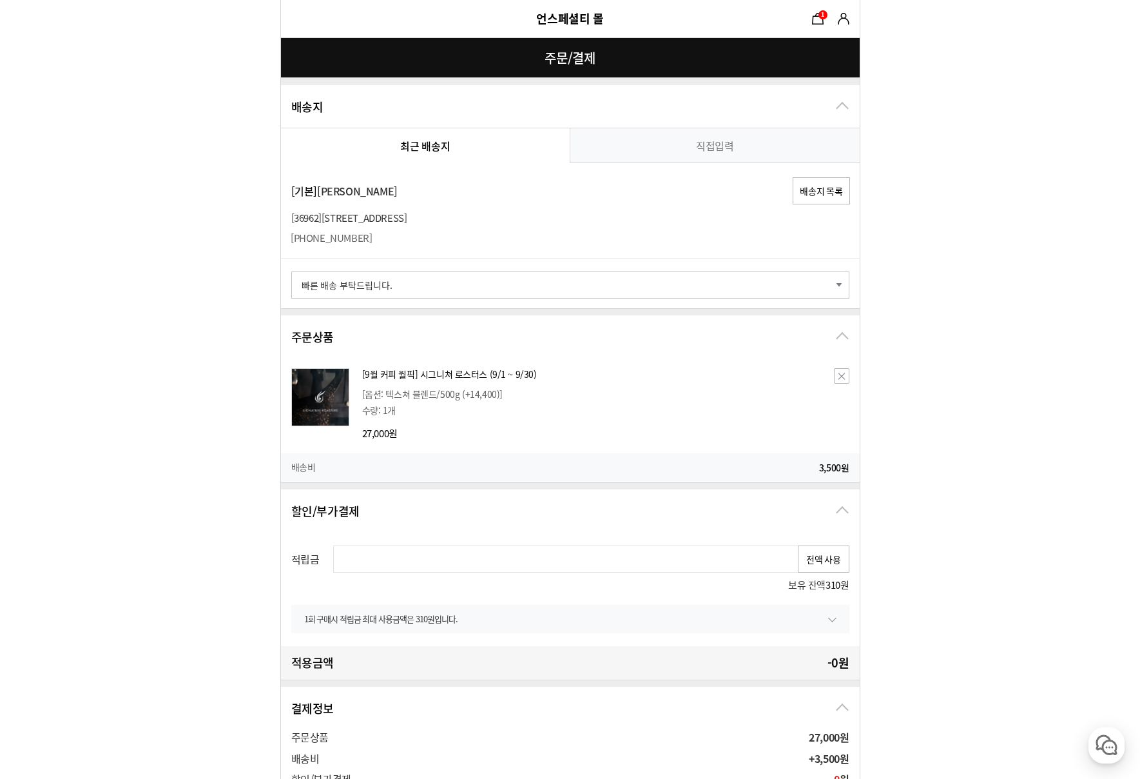
drag, startPoint x: 255, startPoint y: 420, endPoint x: 238, endPoint y: 422, distance: 17.4
click at [817, 16] on link "장바구니 1" at bounding box center [817, 18] width 19 height 19
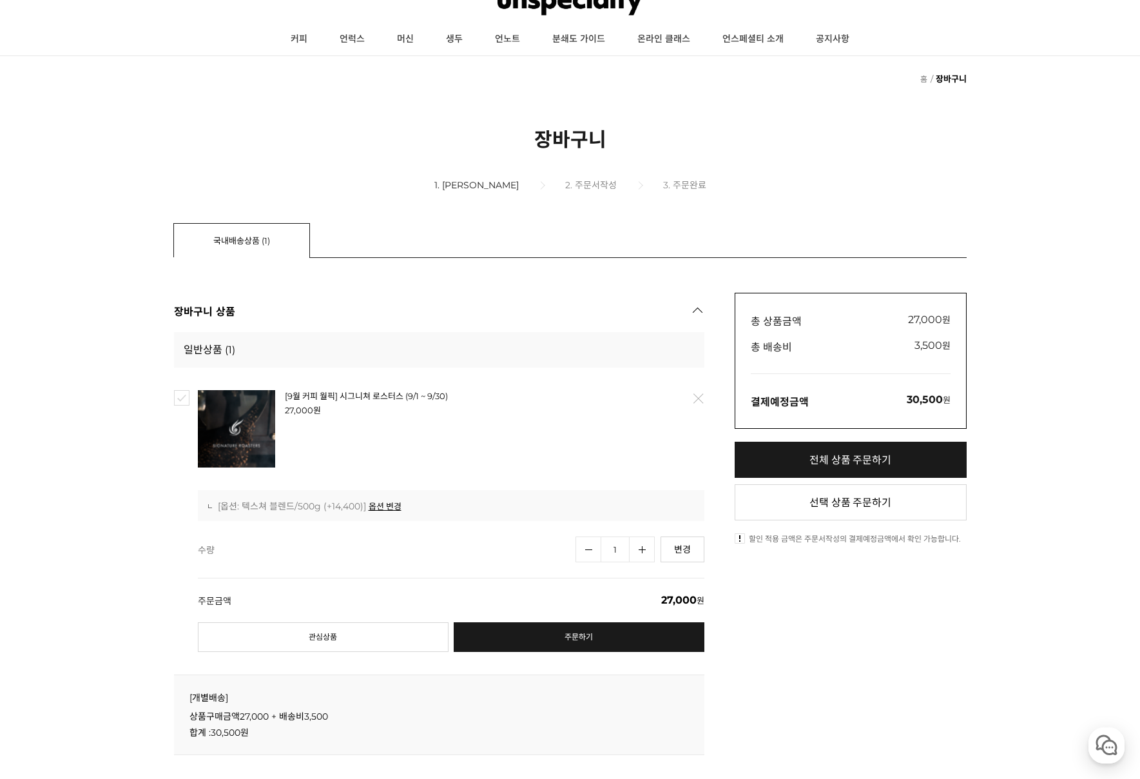
scroll to position [64, 0]
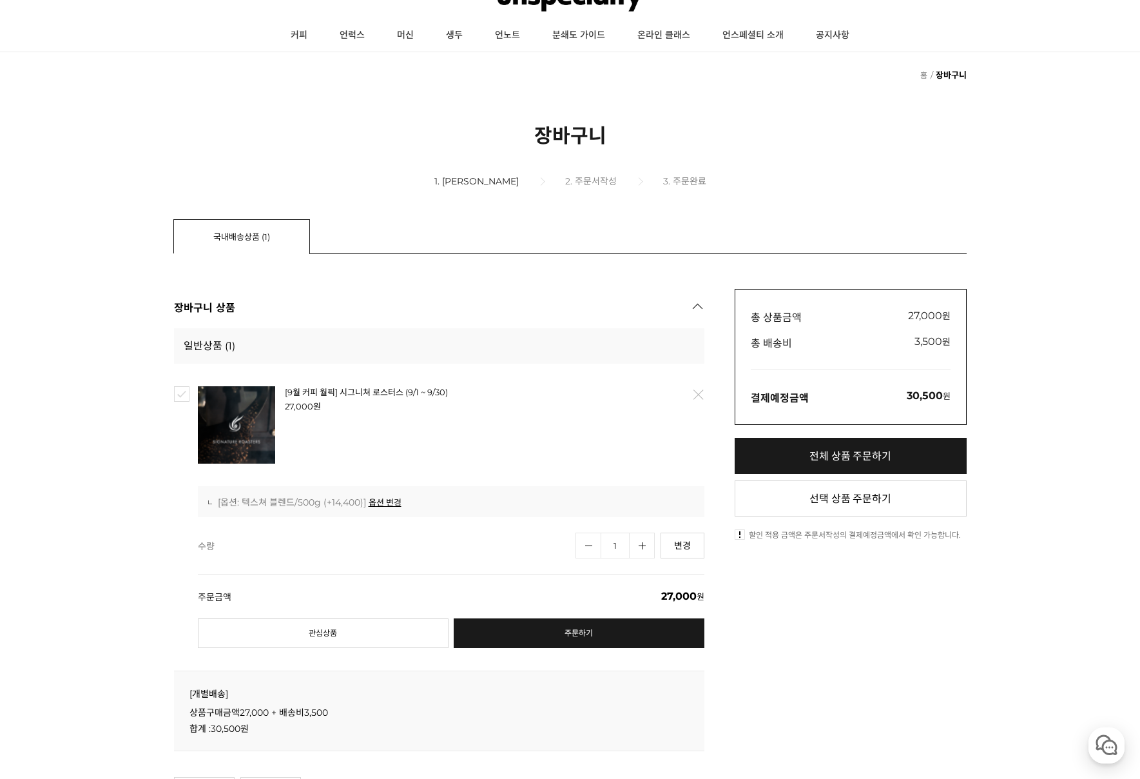
click at [699, 398] on link "삭제" at bounding box center [697, 394] width 27 height 27
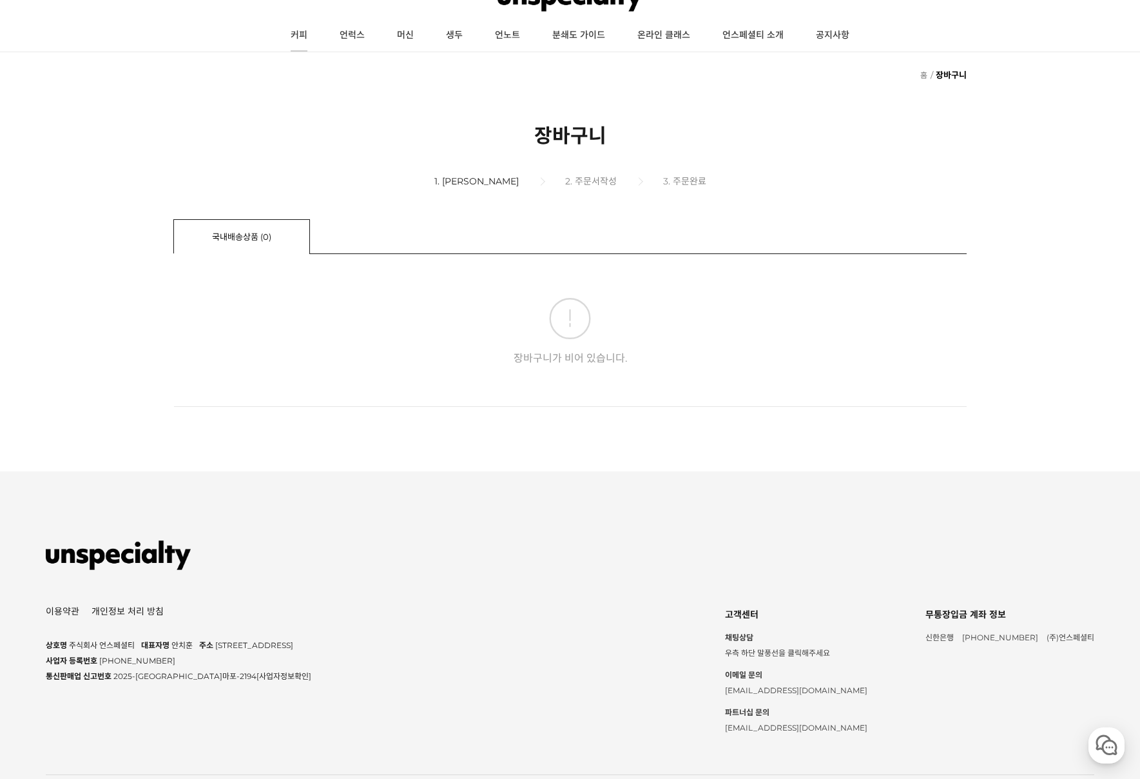
click at [304, 40] on link "커피" at bounding box center [299, 35] width 49 height 32
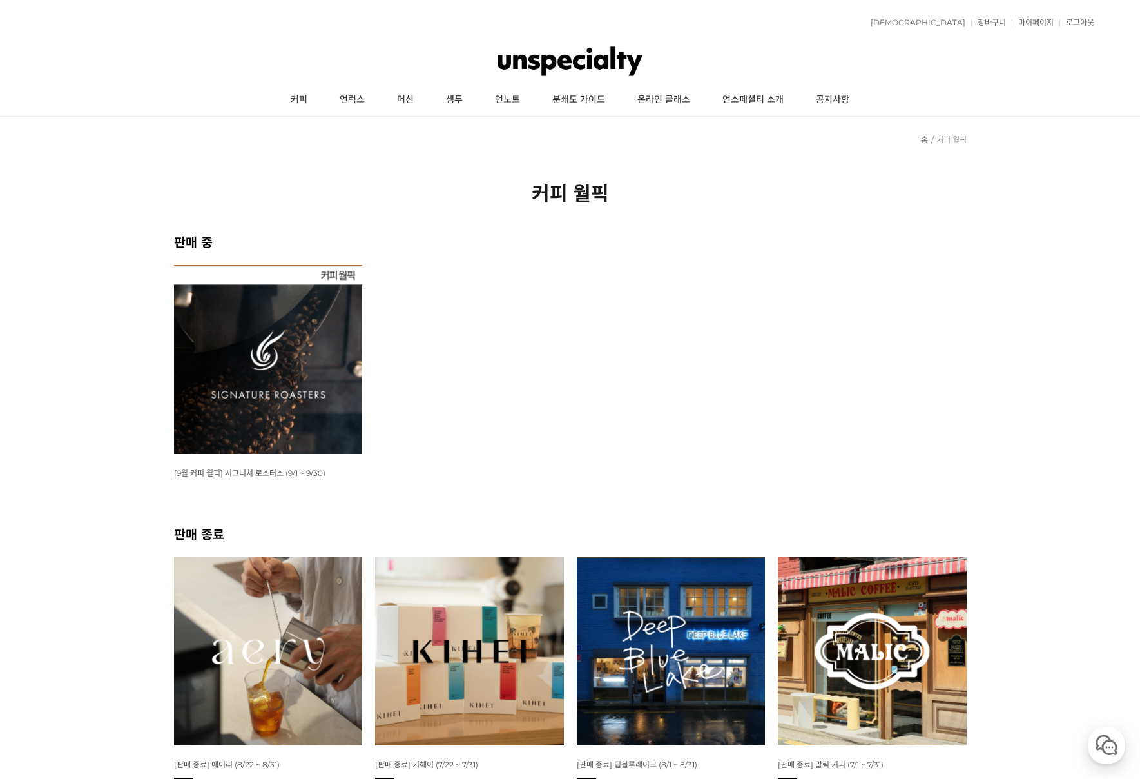
click at [240, 345] on img at bounding box center [268, 359] width 189 height 189
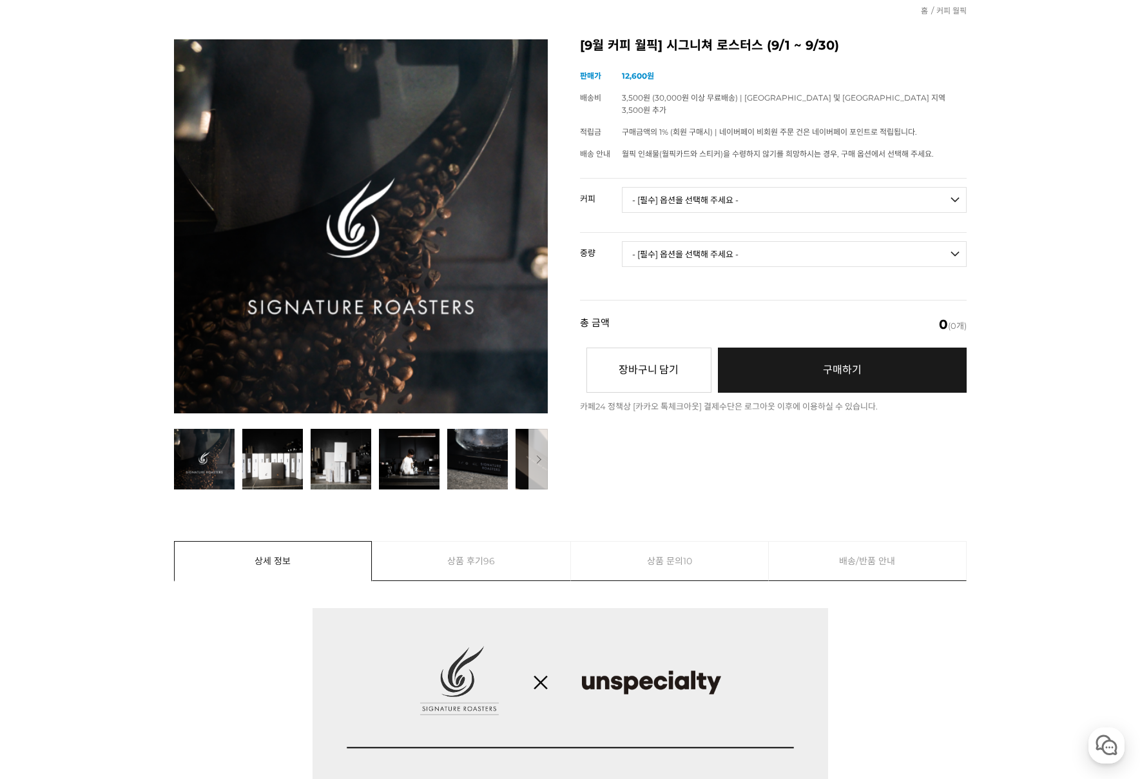
click at [658, 187] on select "- [필수] 옵션을 선택해 주세요 - ------------------- 언스페셜티 분쇄도 가이드 종이(주문 1건당 최대 1개 제공) 월픽 인…" at bounding box center [794, 200] width 345 height 26
select select "시너지 블렌드"
click at [622, 187] on select "- [필수] 옵션을 선택해 주세요 - ------------------- 언스페셜티 분쇄도 가이드 종이(주문 1건당 최대 1개 제공) 월픽 인…" at bounding box center [794, 200] width 345 height 26
click at [658, 248] on select "- [필수] 옵션을 선택해 주세요 - ------------------- 200g 500g 1kg" at bounding box center [794, 254] width 345 height 26
select select "500g"
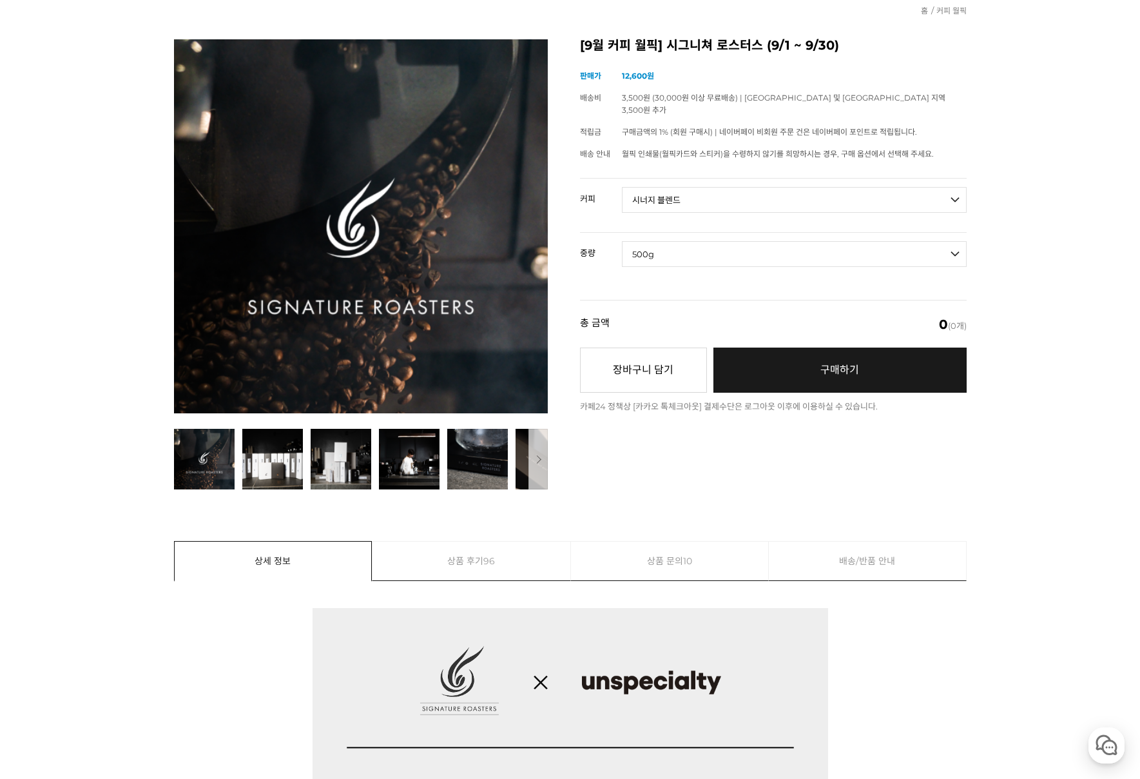
click at [622, 241] on select "- [필수] 옵션을 선택해 주세요 - ------------------- 200g 500g 1kg" at bounding box center [794, 254] width 345 height 26
select select "*"
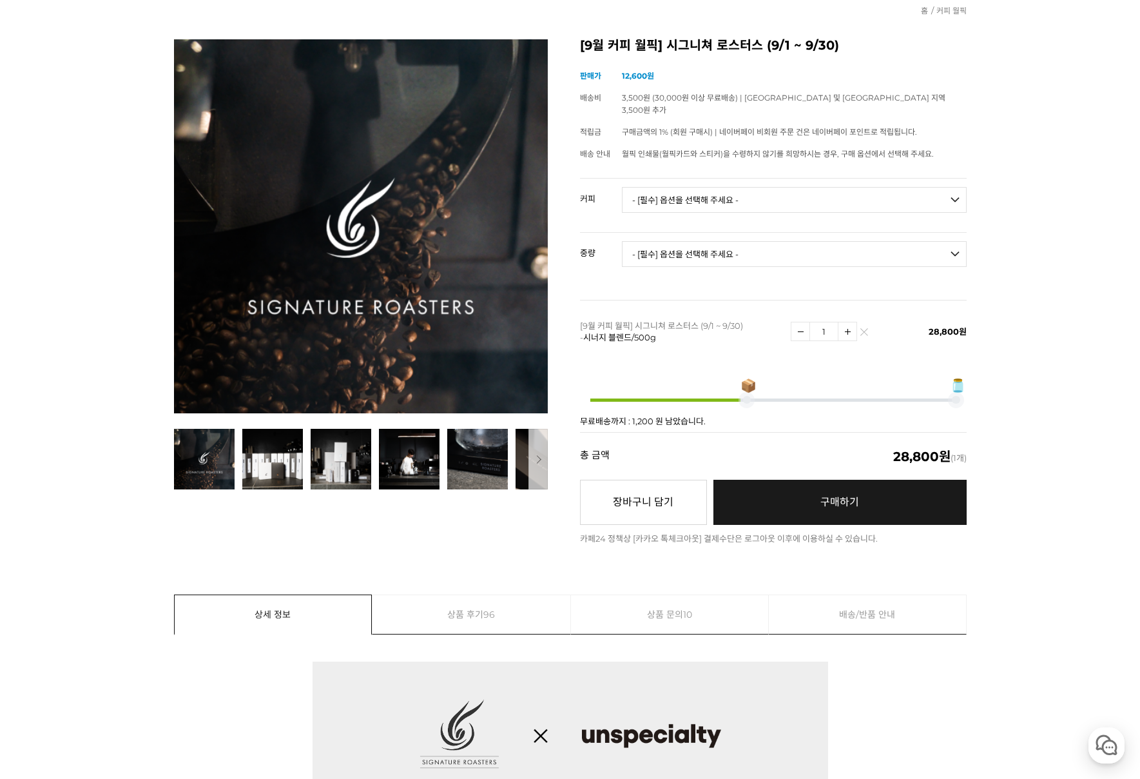
click at [849, 496] on span "구매하기" at bounding box center [839, 502] width 39 height 12
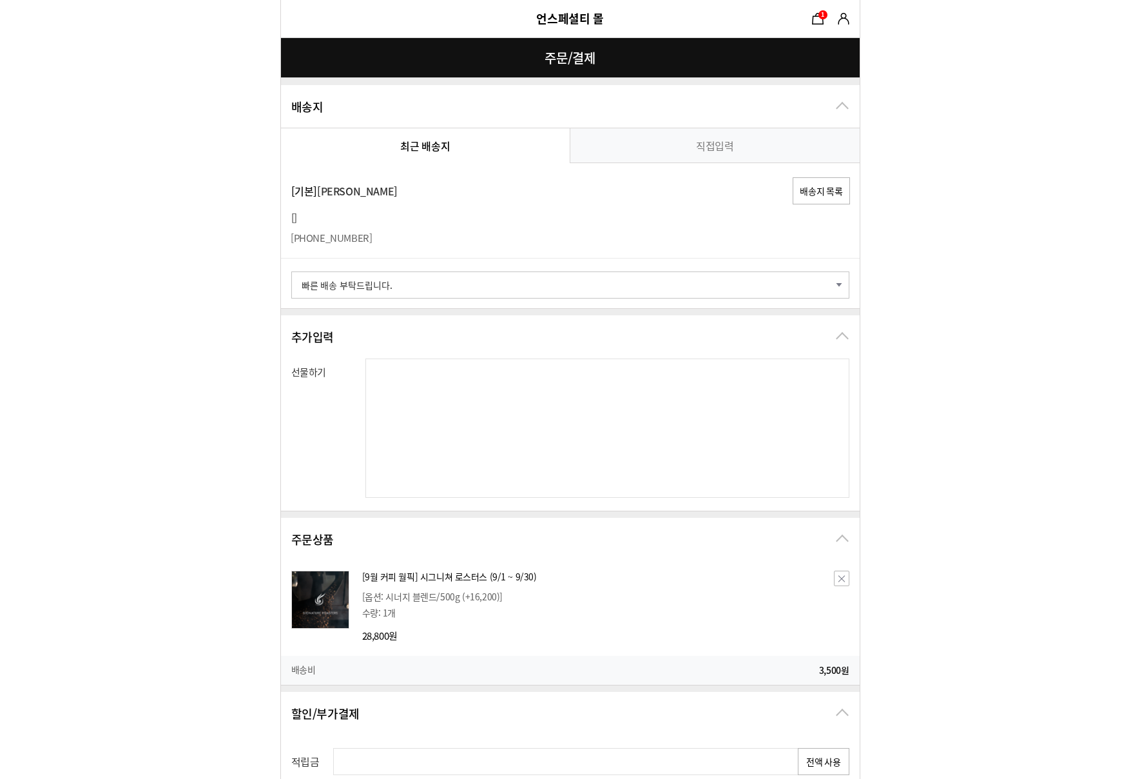
select select "card_16"
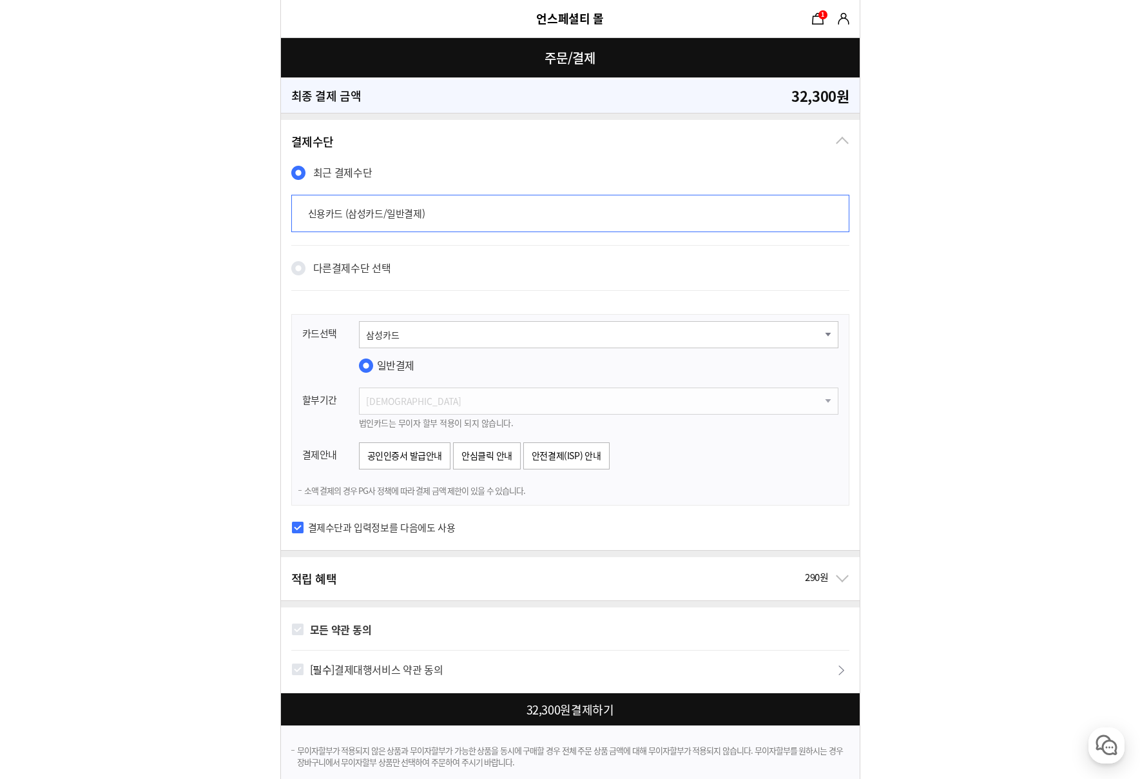
scroll to position [764, 0]
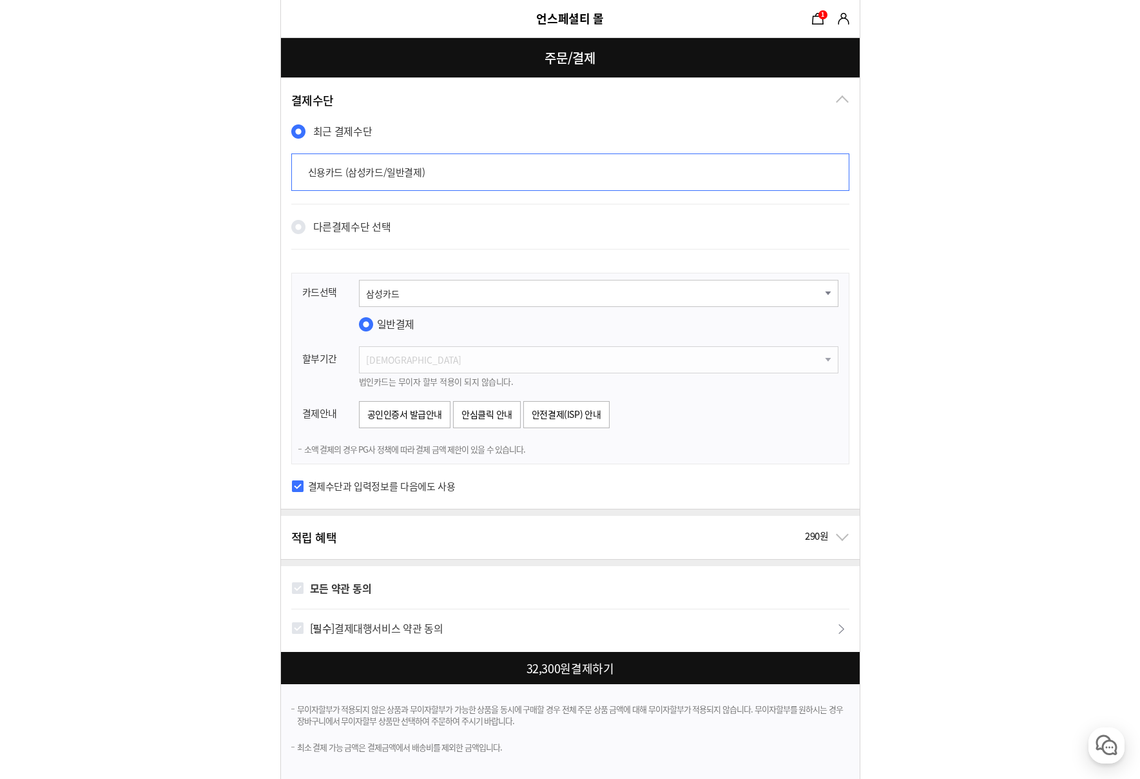
click at [320, 625] on span "[필수]" at bounding box center [322, 627] width 24 height 15
click at [304, 625] on input "[필수] 결제대행서비스 약관 동의" at bounding box center [297, 627] width 13 height 13
checkbox input "true"
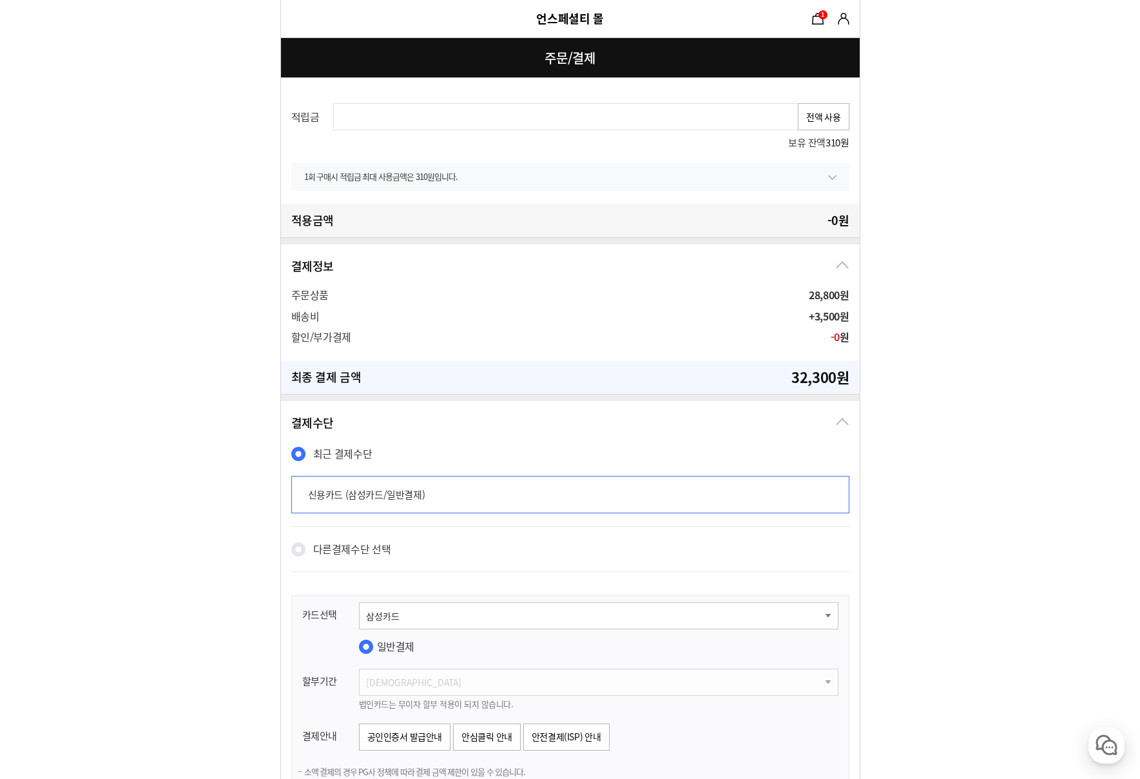
scroll to position [249, 0]
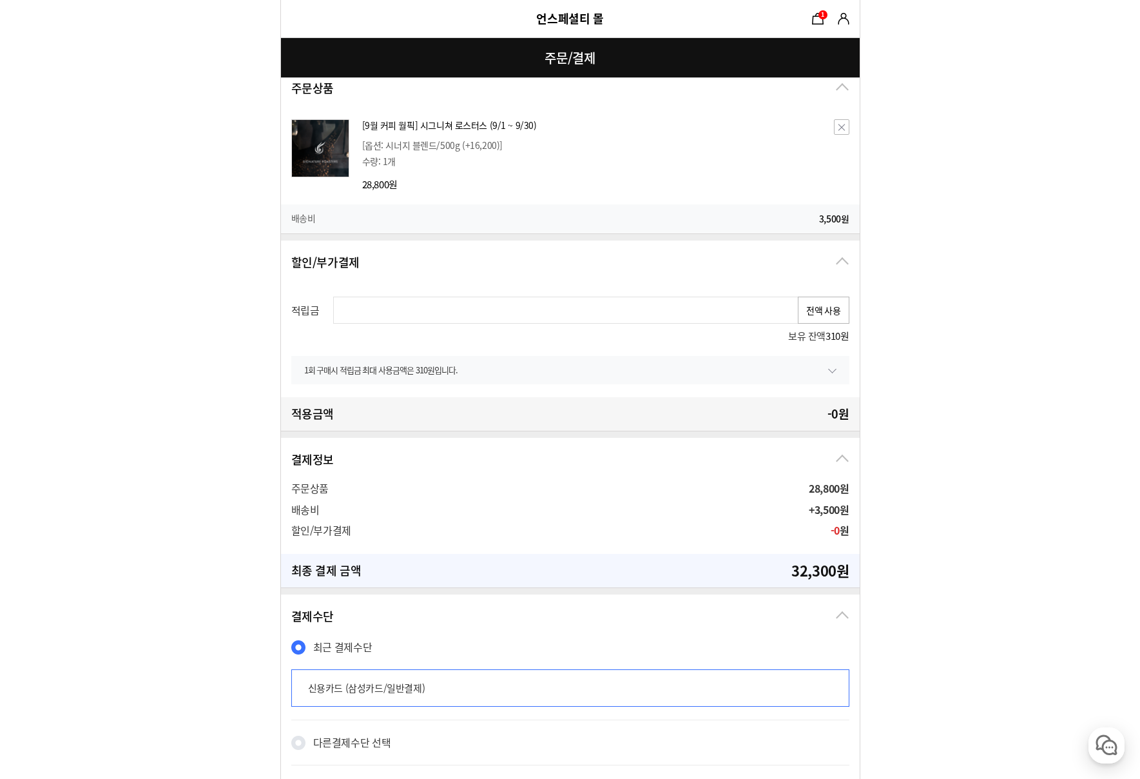
click at [815, 318] on button "전액 사용" at bounding box center [824, 309] width 52 height 27
type input "310"
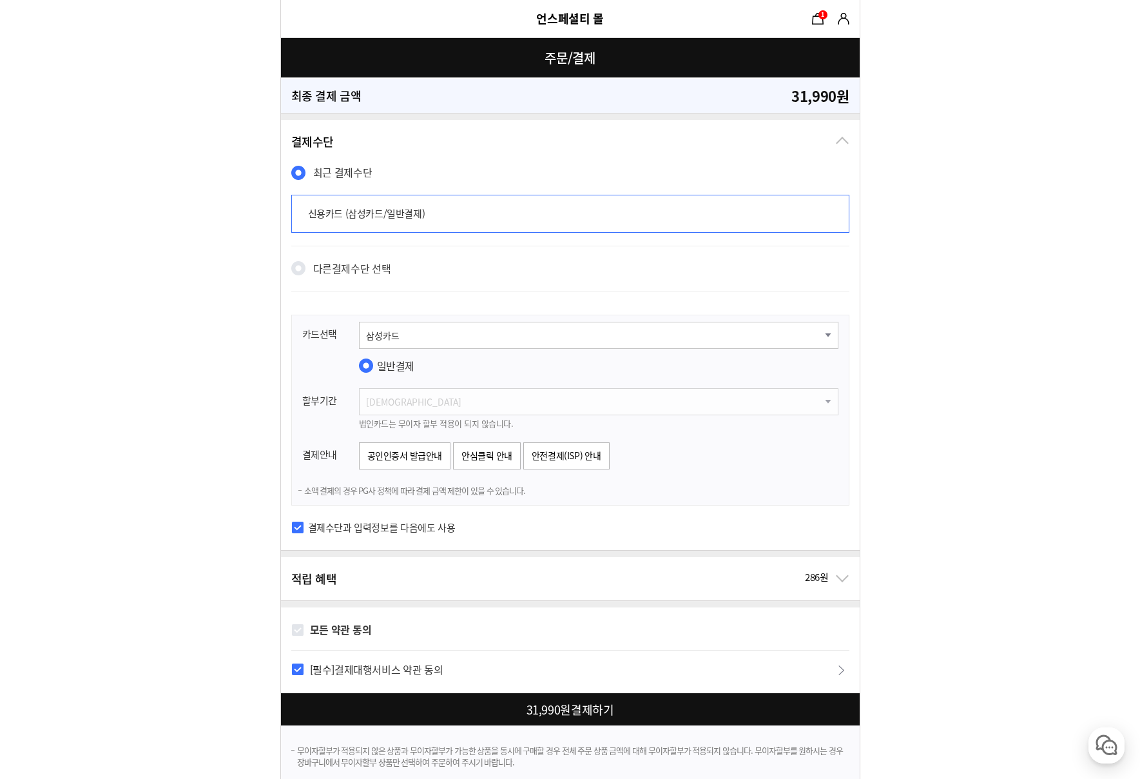
scroll to position [806, 0]
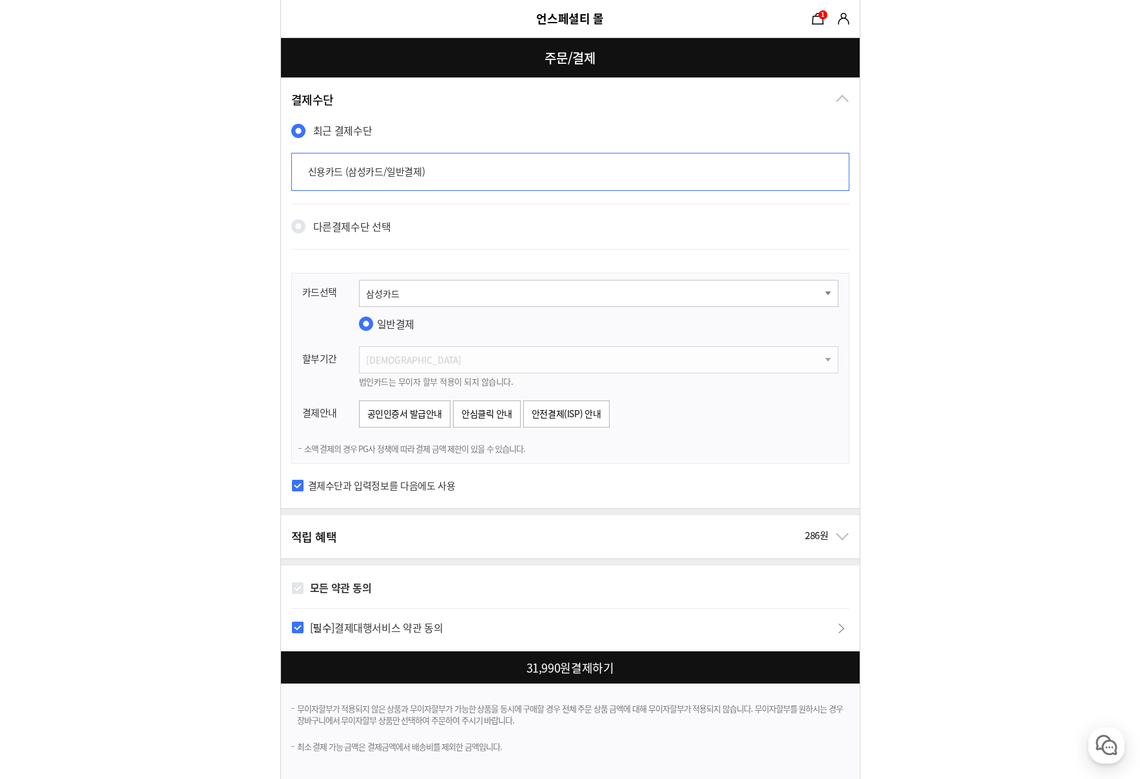
click at [476, 668] on div at bounding box center [573, 667] width 584 height 32
checkbox input "true"
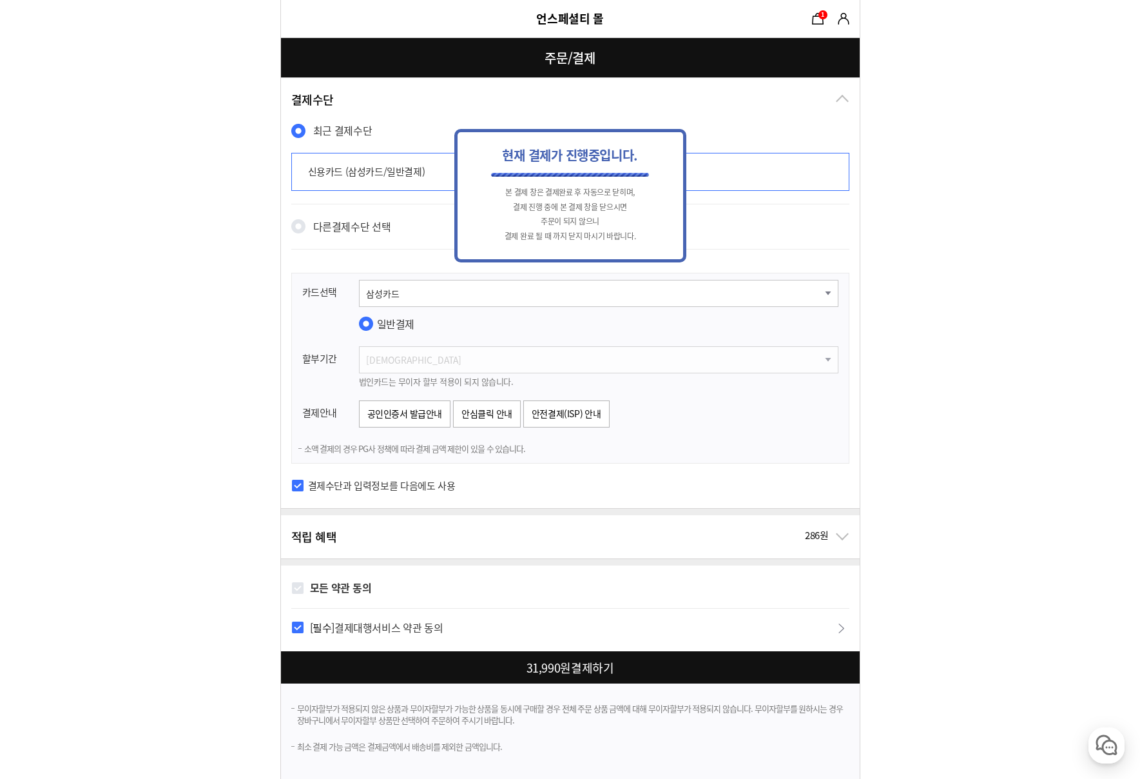
scroll to position [0, 0]
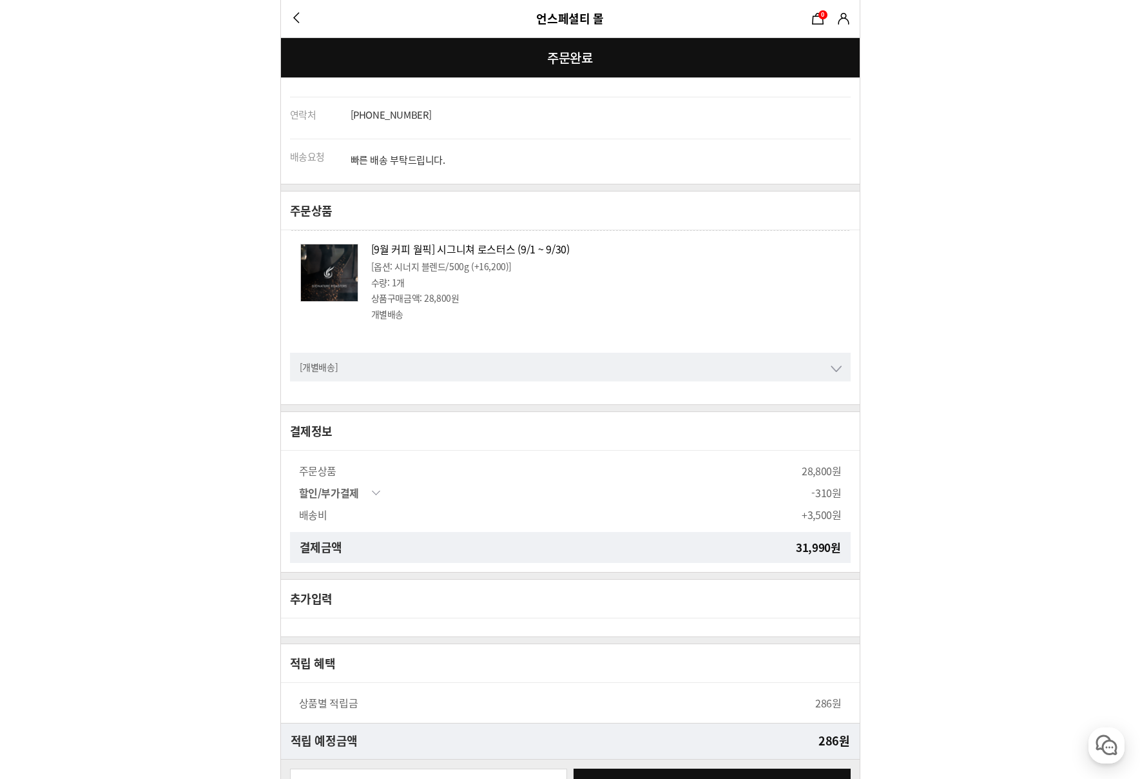
scroll to position [429, 0]
